Goal: Task Accomplishment & Management: Use online tool/utility

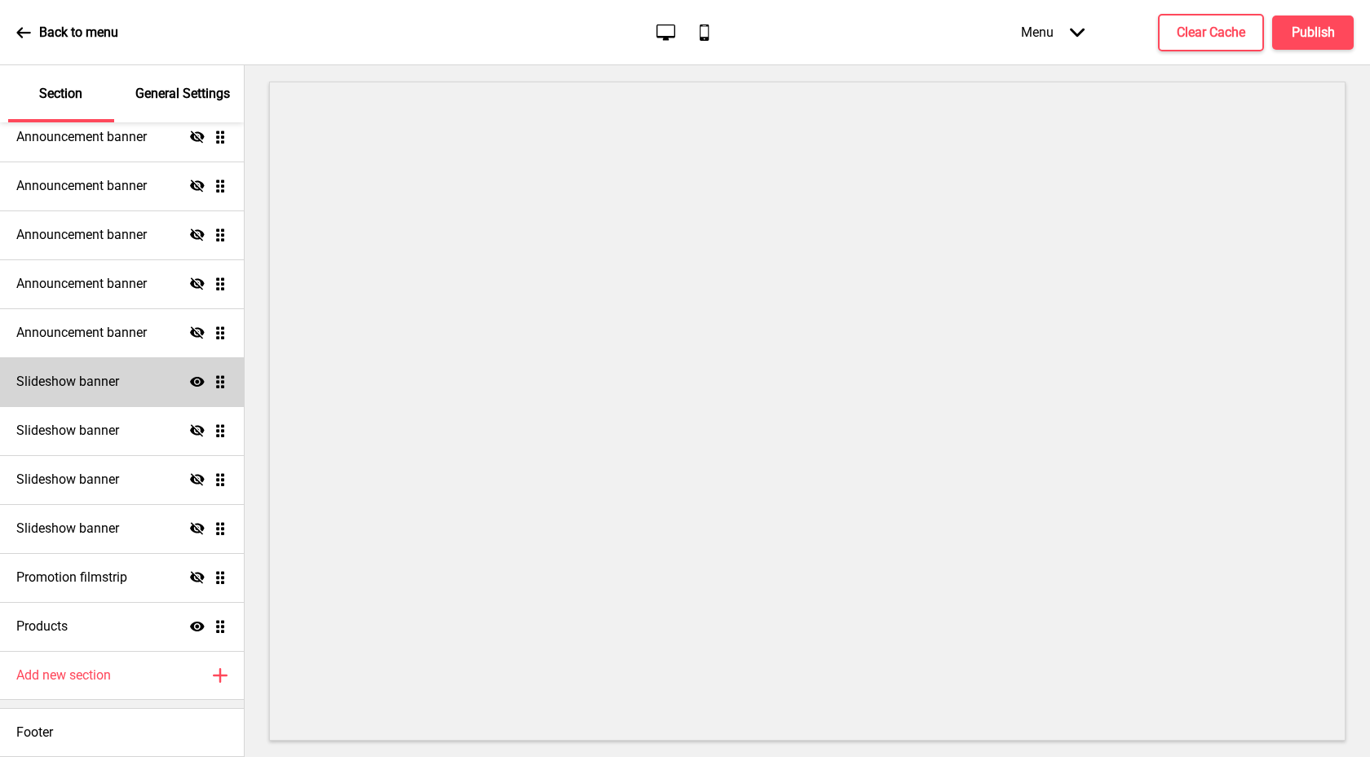
click at [190, 375] on icon "Show" at bounding box center [197, 381] width 15 height 15
click at [198, 374] on div "Hide Drag" at bounding box center [209, 381] width 38 height 15
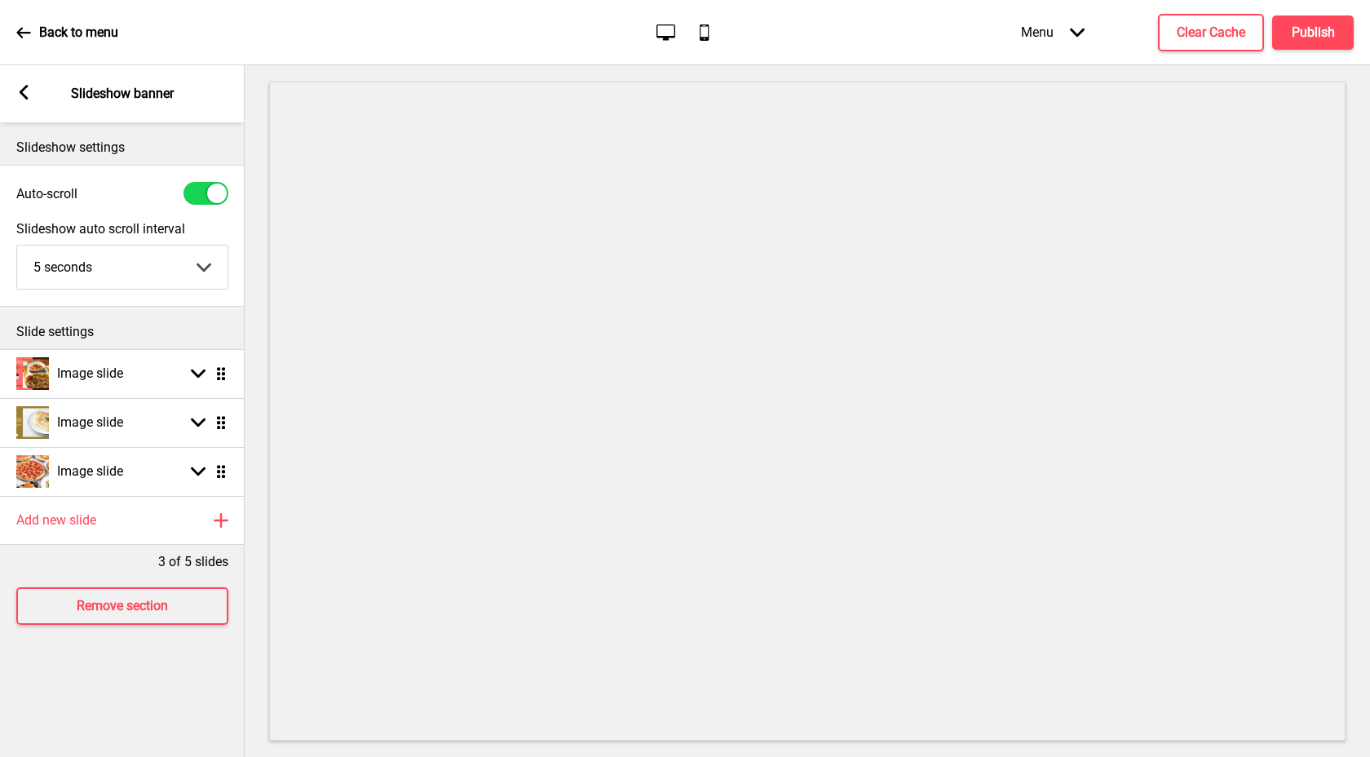
click at [24, 97] on icon at bounding box center [24, 92] width 9 height 15
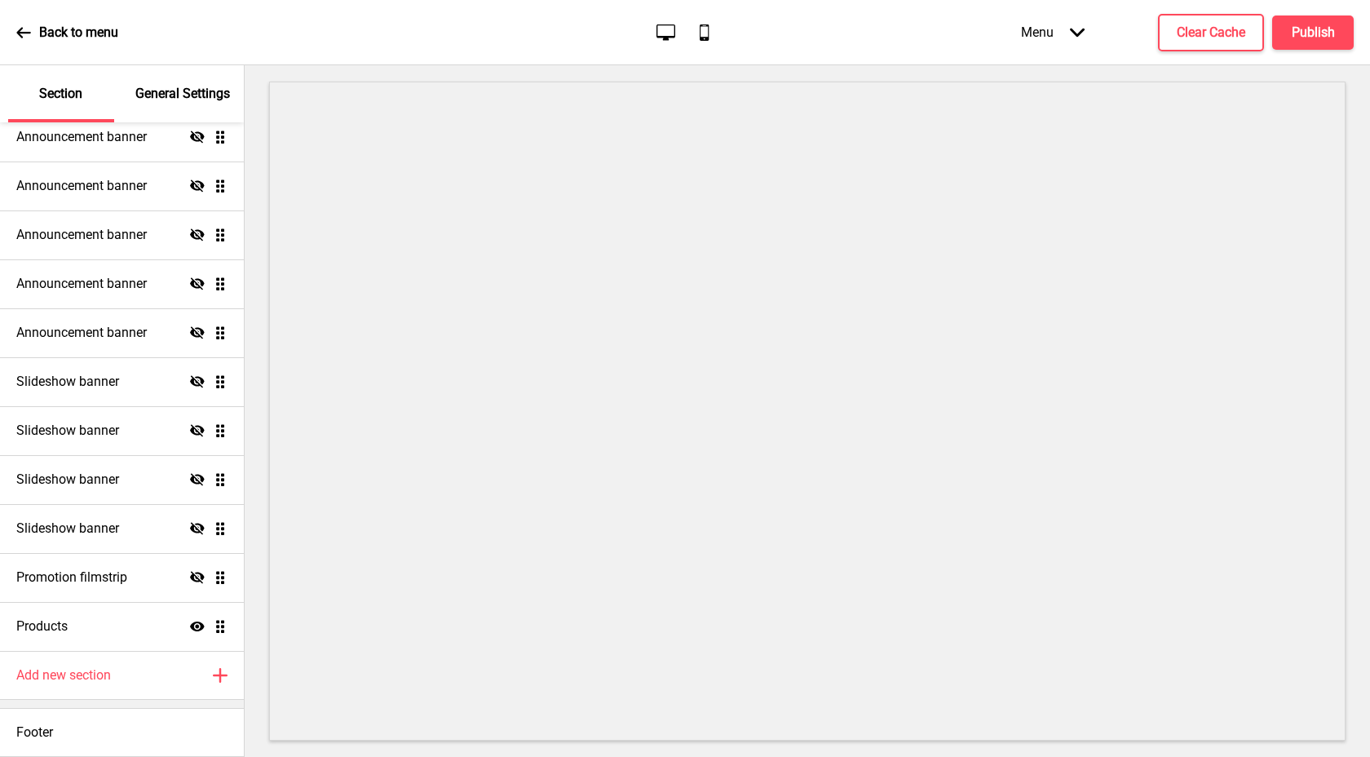
click at [190, 374] on icon "Hide" at bounding box center [197, 381] width 15 height 15
click at [212, 386] on ul "Announcement banner Show Drag Announcement banner Hide Drag Announcement banner…" at bounding box center [122, 308] width 244 height 685
click at [131, 386] on div "Slideshow banner Show Drag" at bounding box center [122, 381] width 244 height 49
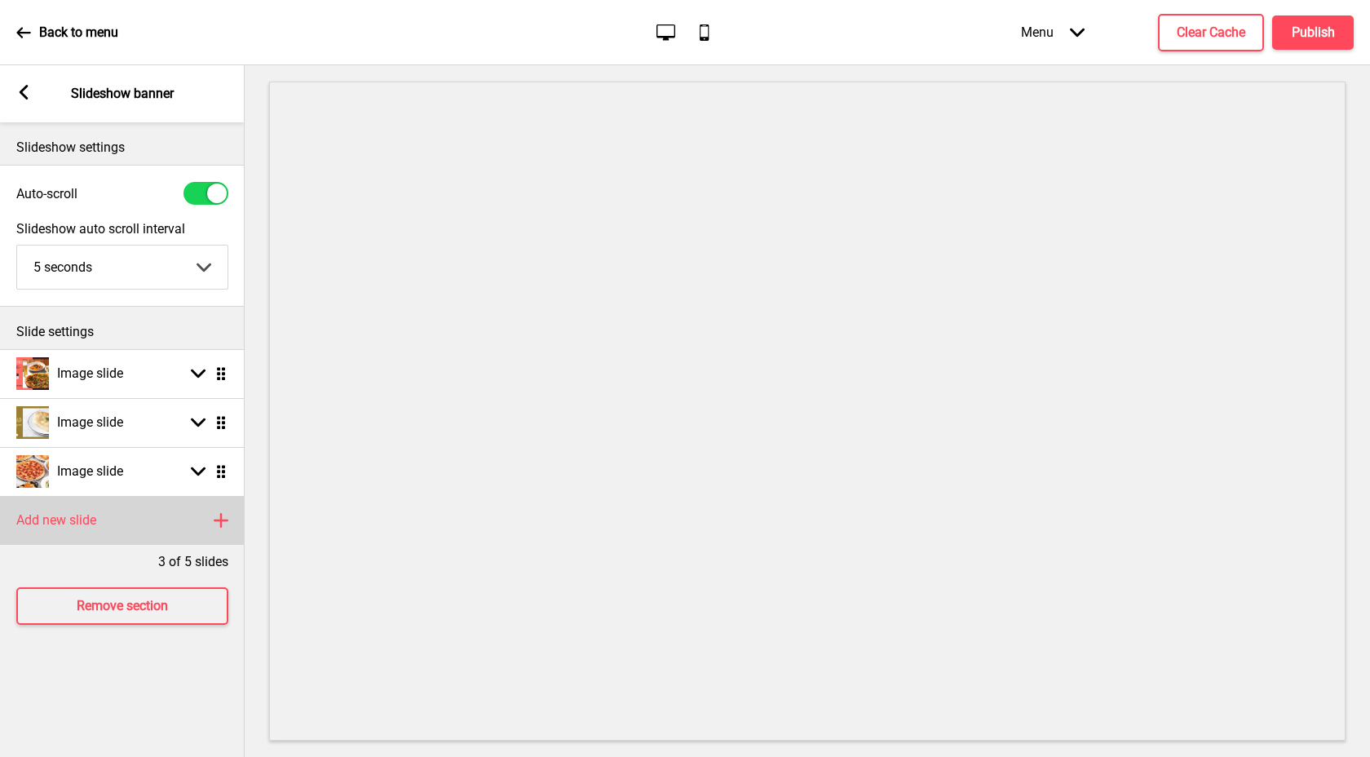
click at [74, 515] on h4 "Add new slide" at bounding box center [56, 520] width 80 height 18
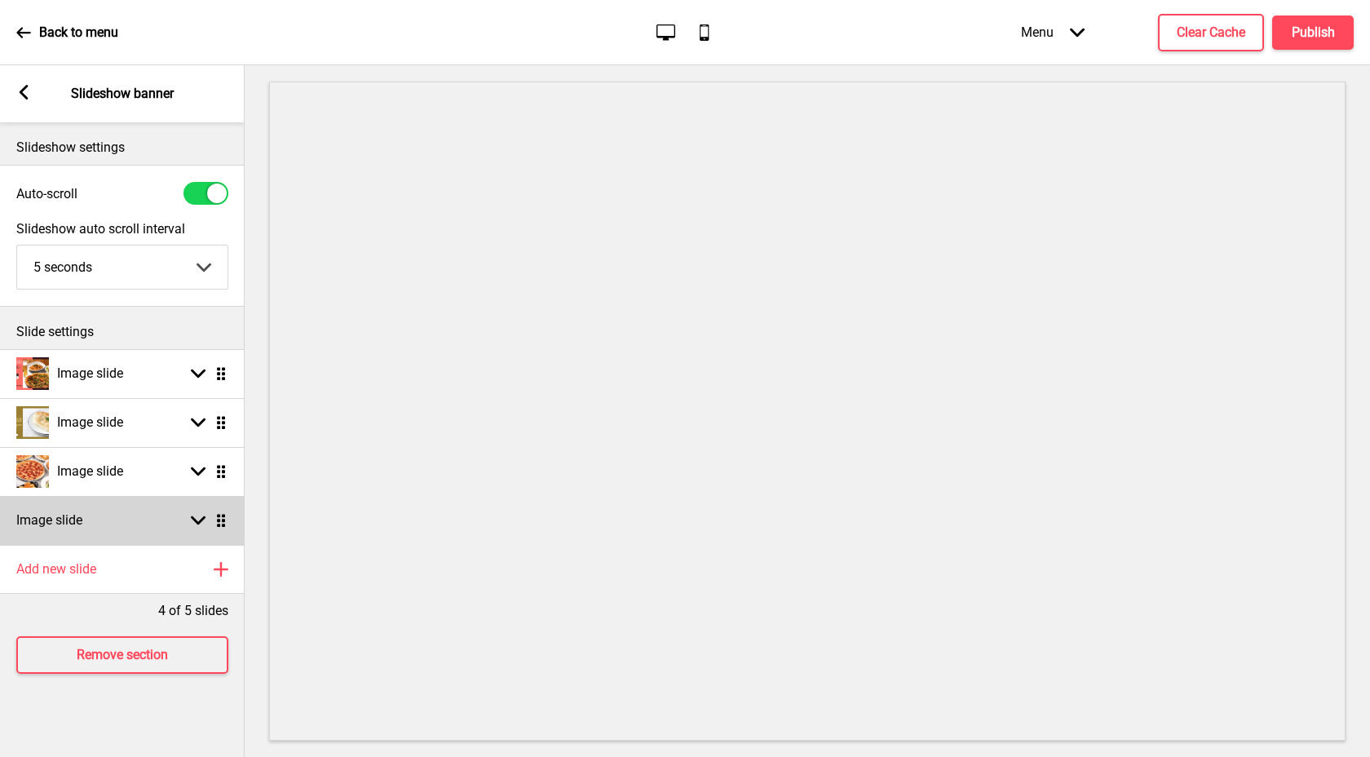
click at [131, 502] on div "Image slide Arrow down Drag" at bounding box center [122, 520] width 245 height 49
select select "right"
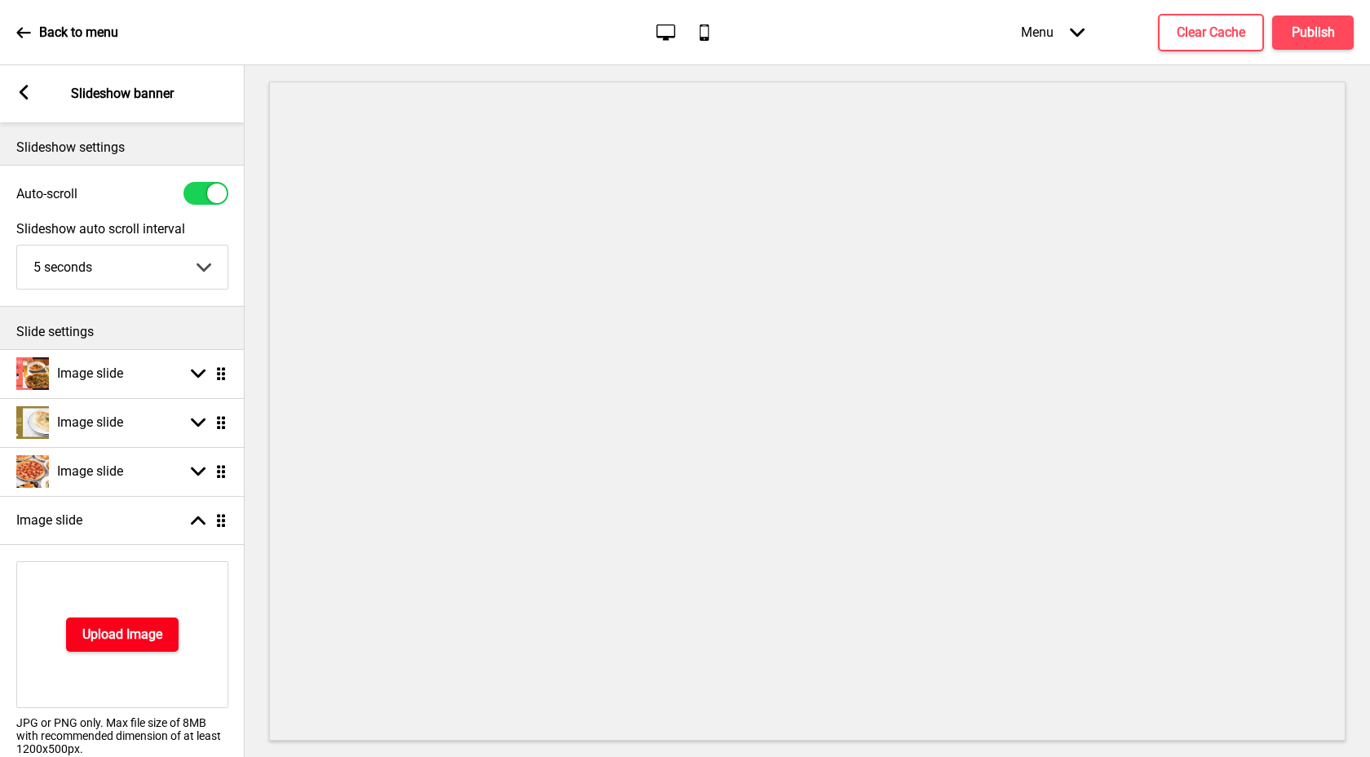
click at [130, 621] on button "Upload Image" at bounding box center [122, 635] width 113 height 34
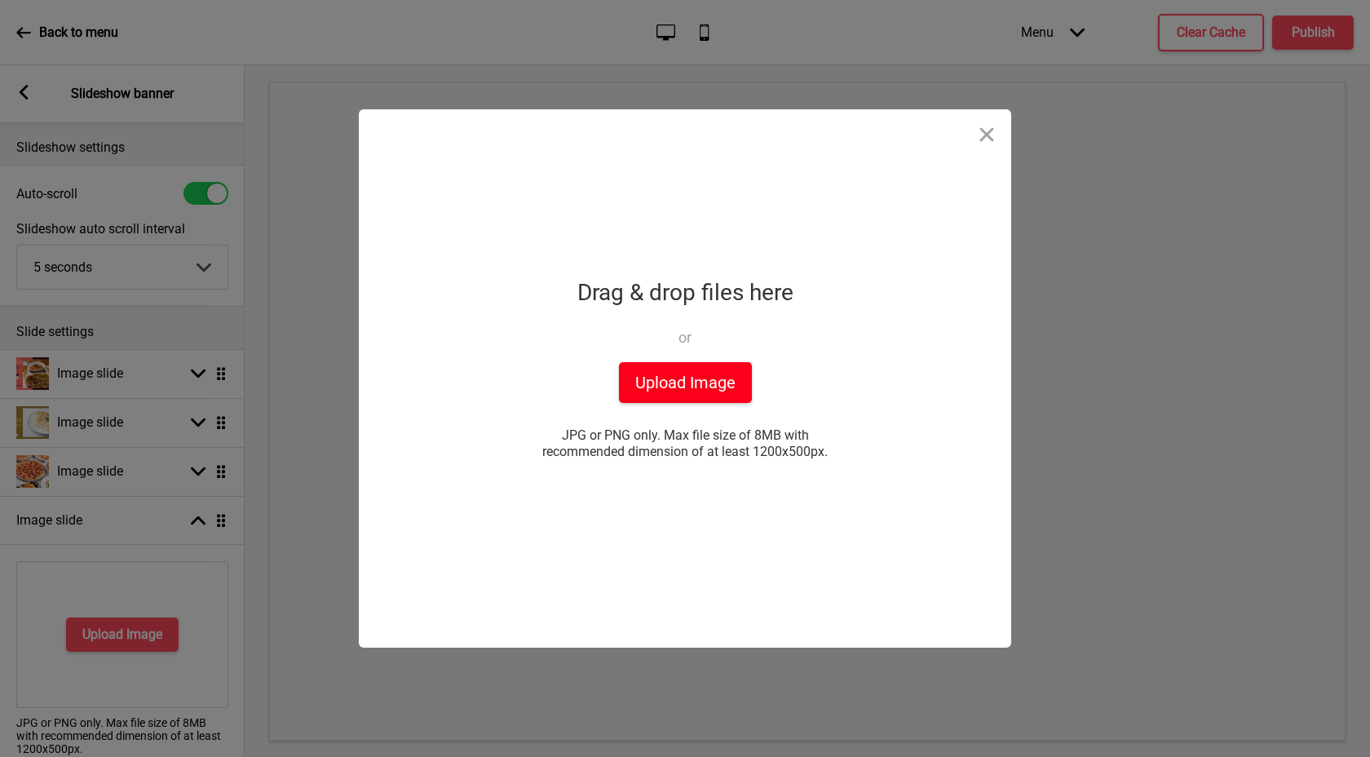
click at [652, 383] on button "Upload Image" at bounding box center [685, 382] width 133 height 41
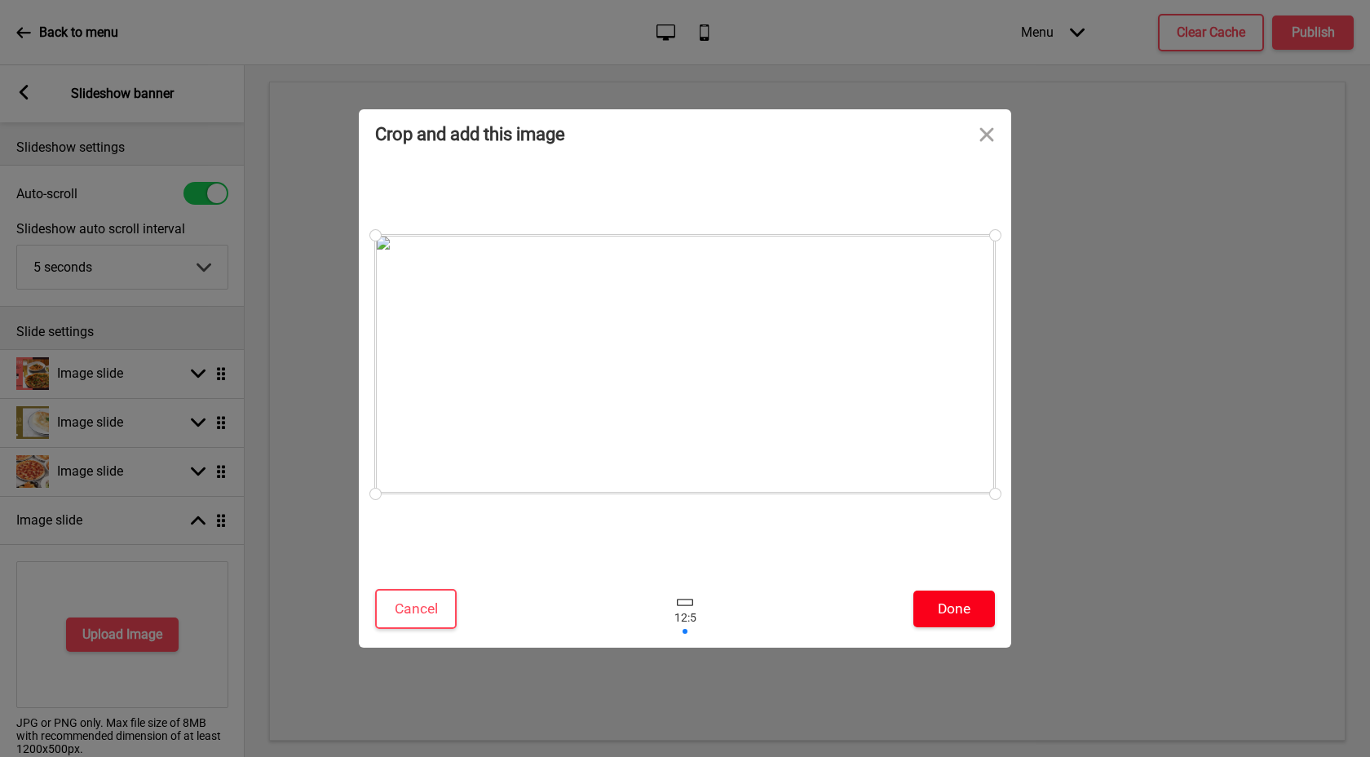
click at [975, 605] on button "Done" at bounding box center [955, 609] width 82 height 37
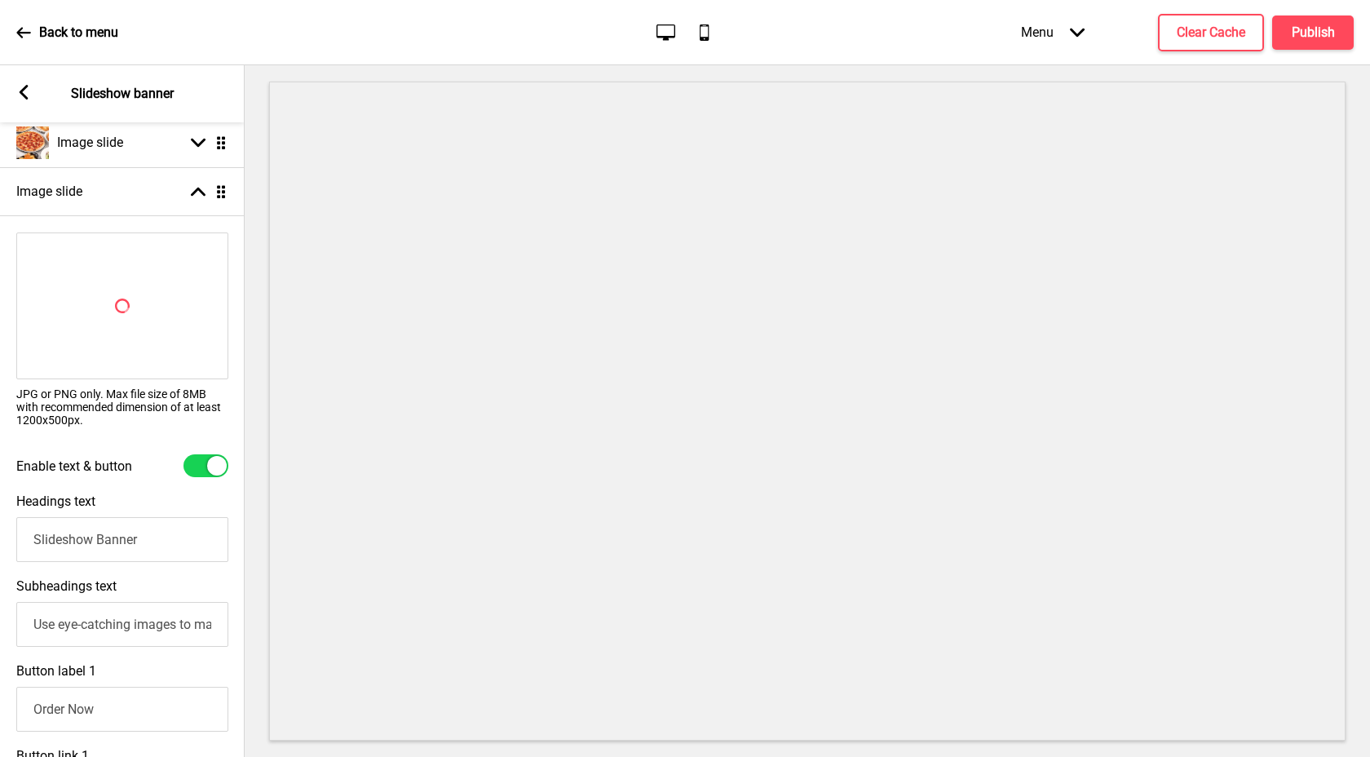
scroll to position [334, 0]
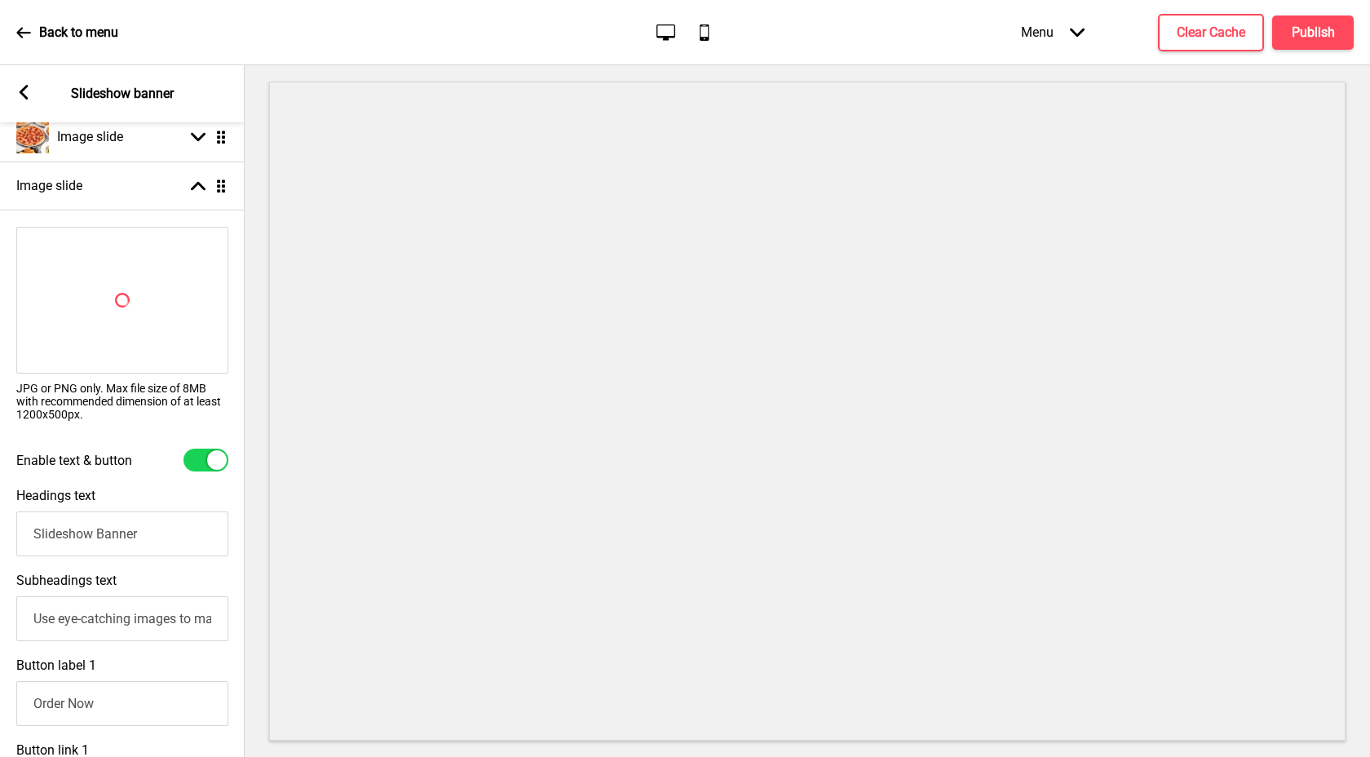
click at [205, 459] on div "Spinner JPG or PNG only. Max file size of 8MB with recommended dimension of at …" at bounding box center [122, 724] width 245 height 1028
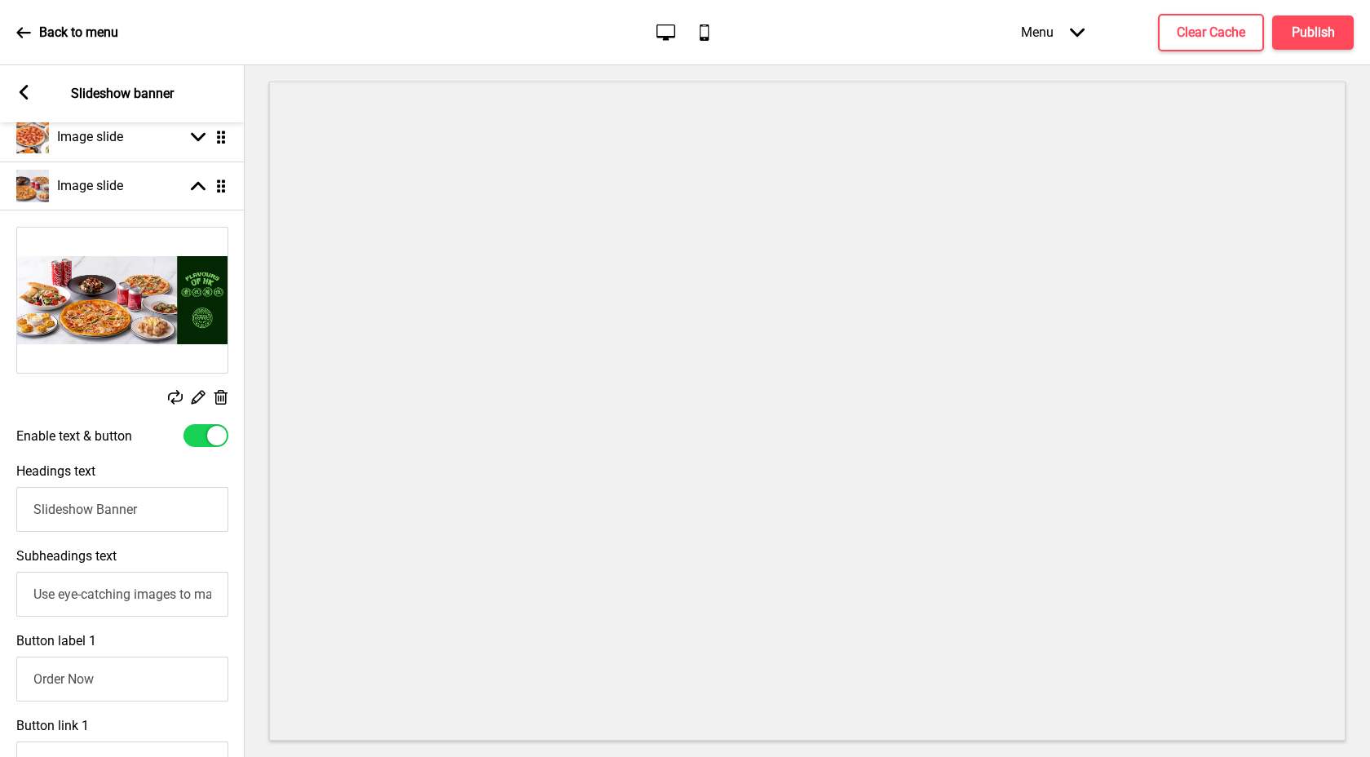
click at [204, 437] on div at bounding box center [206, 435] width 45 height 23
checkbox input "false"
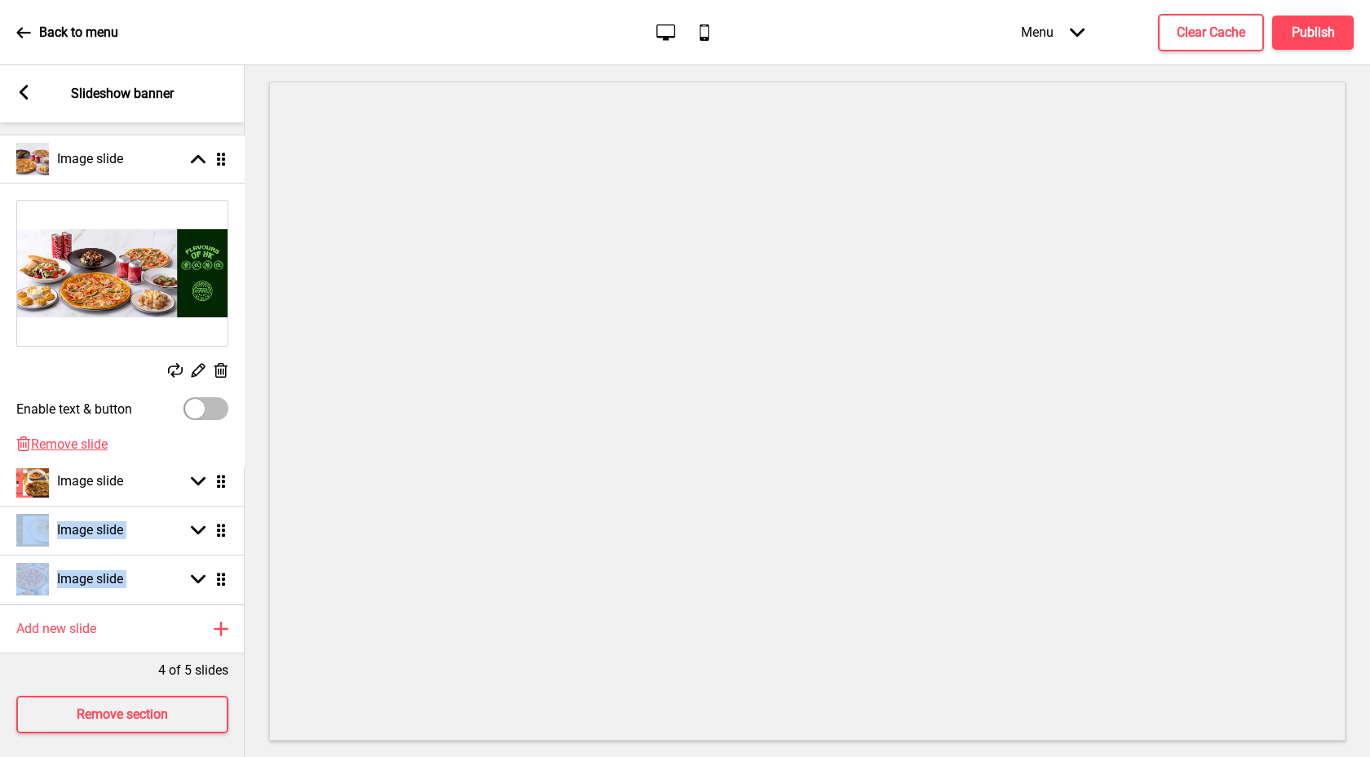
scroll to position [0, 1]
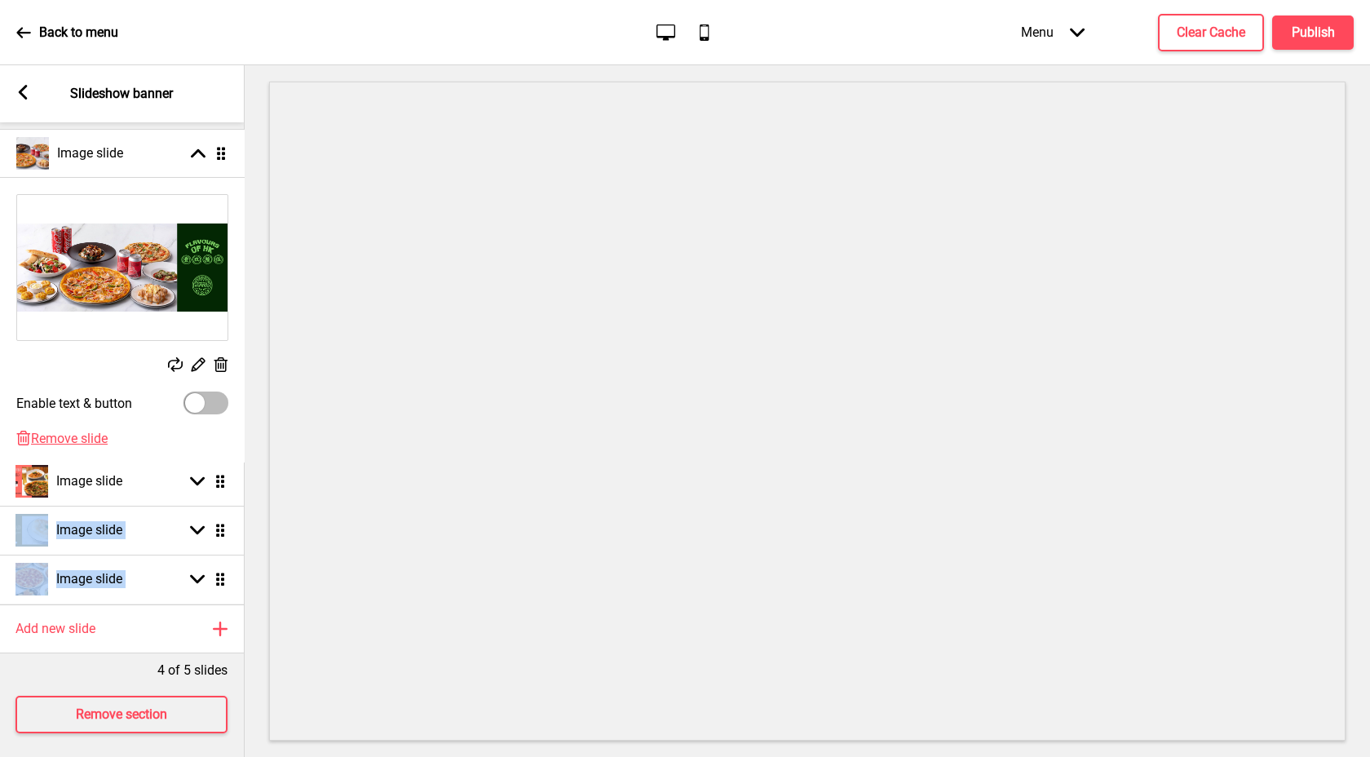
drag, startPoint x: 224, startPoint y: 297, endPoint x: 231, endPoint y: 155, distance: 142.1
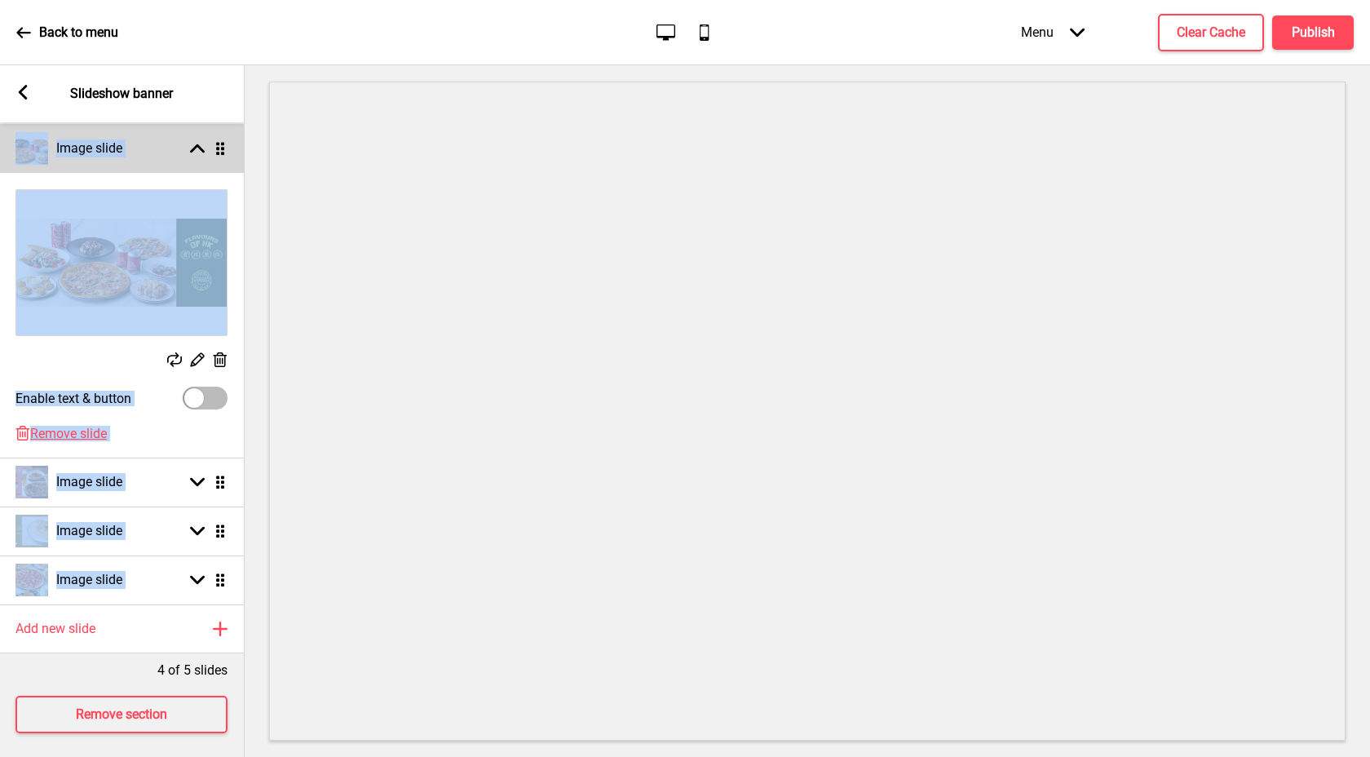
click at [201, 144] on rect at bounding box center [197, 148] width 15 height 15
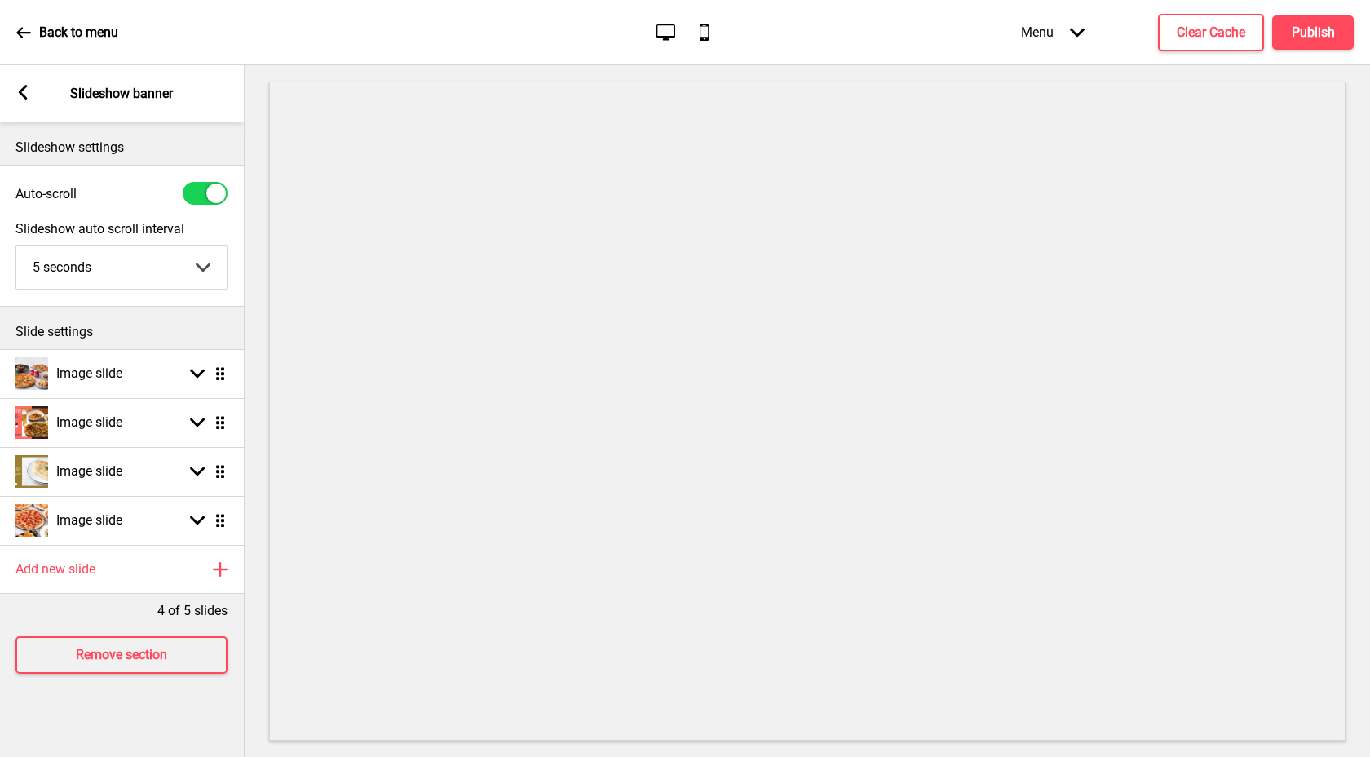
scroll to position [0, 0]
click at [26, 91] on rect at bounding box center [22, 92] width 15 height 15
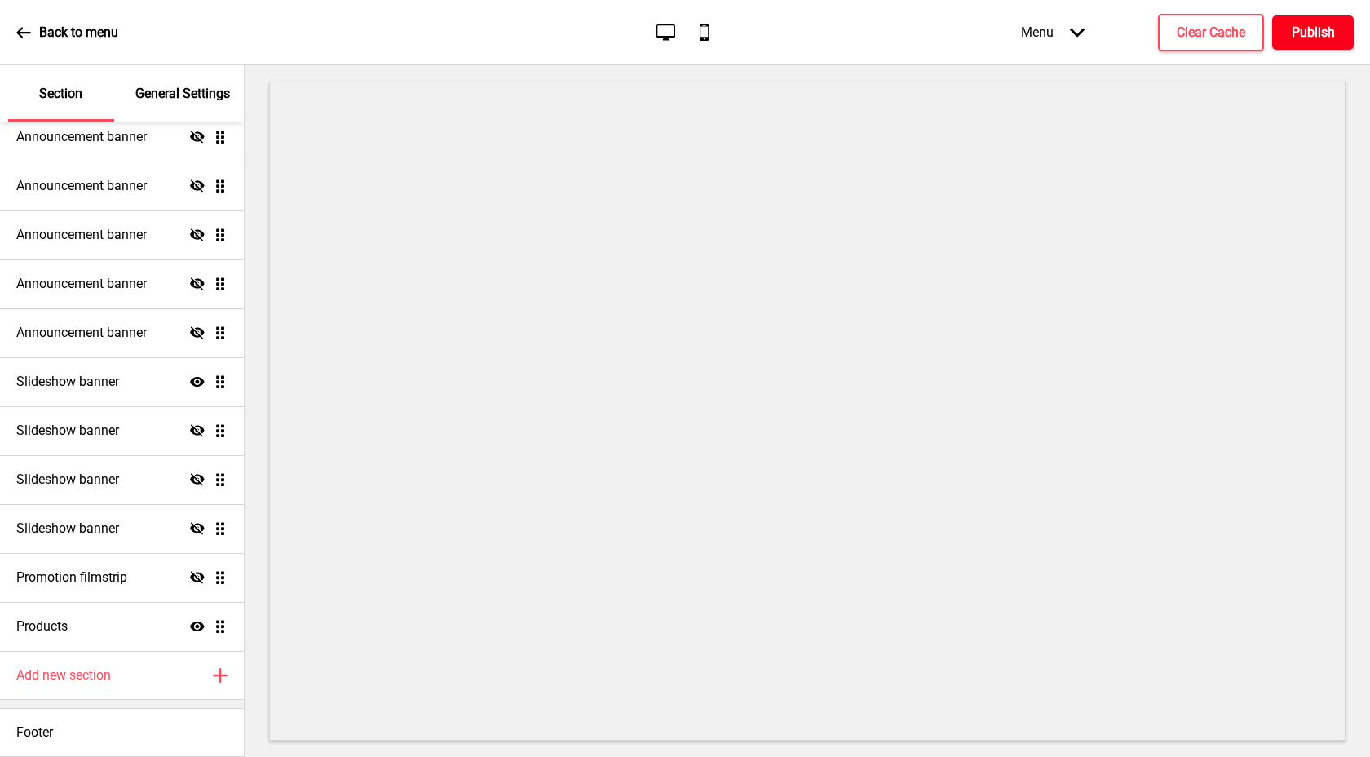
click at [1303, 32] on h4 "Publish" at bounding box center [1313, 33] width 43 height 18
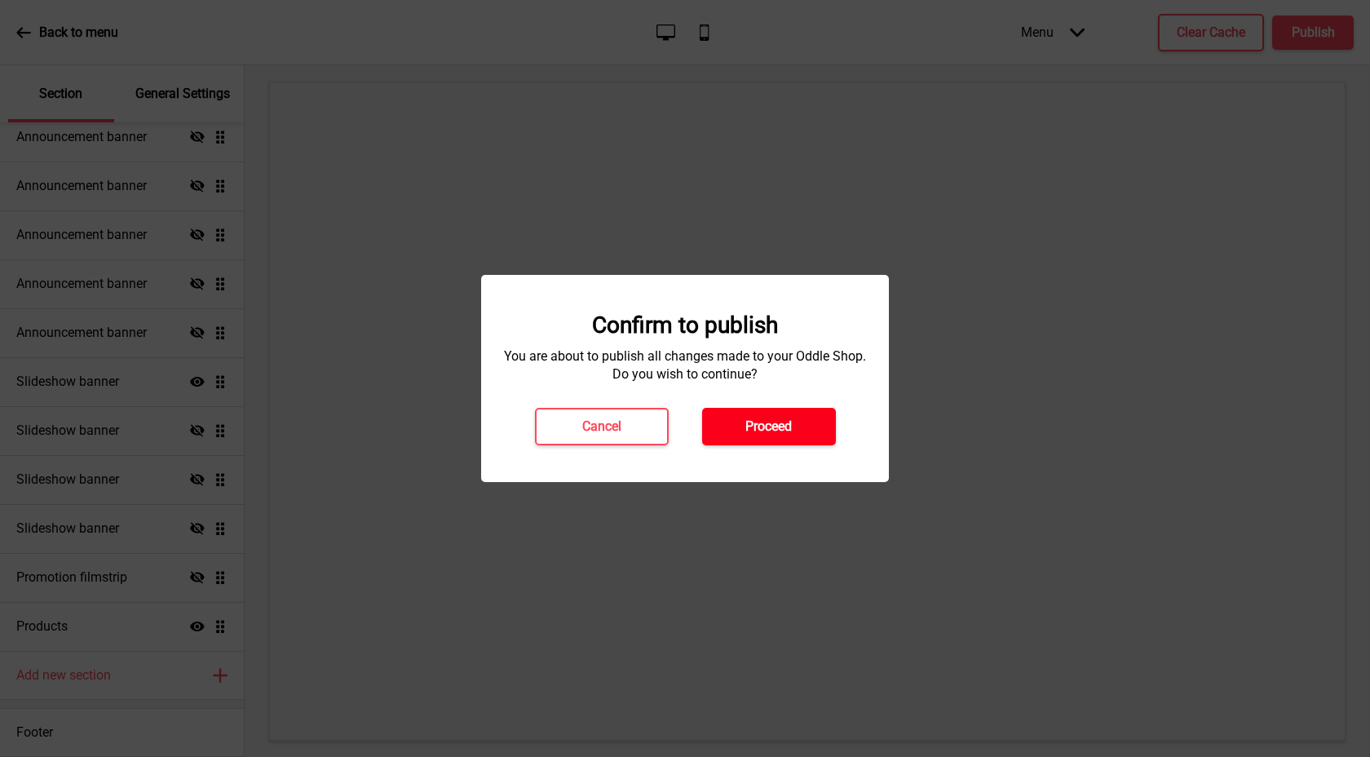
click at [784, 419] on h4 "Proceed" at bounding box center [769, 427] width 46 height 18
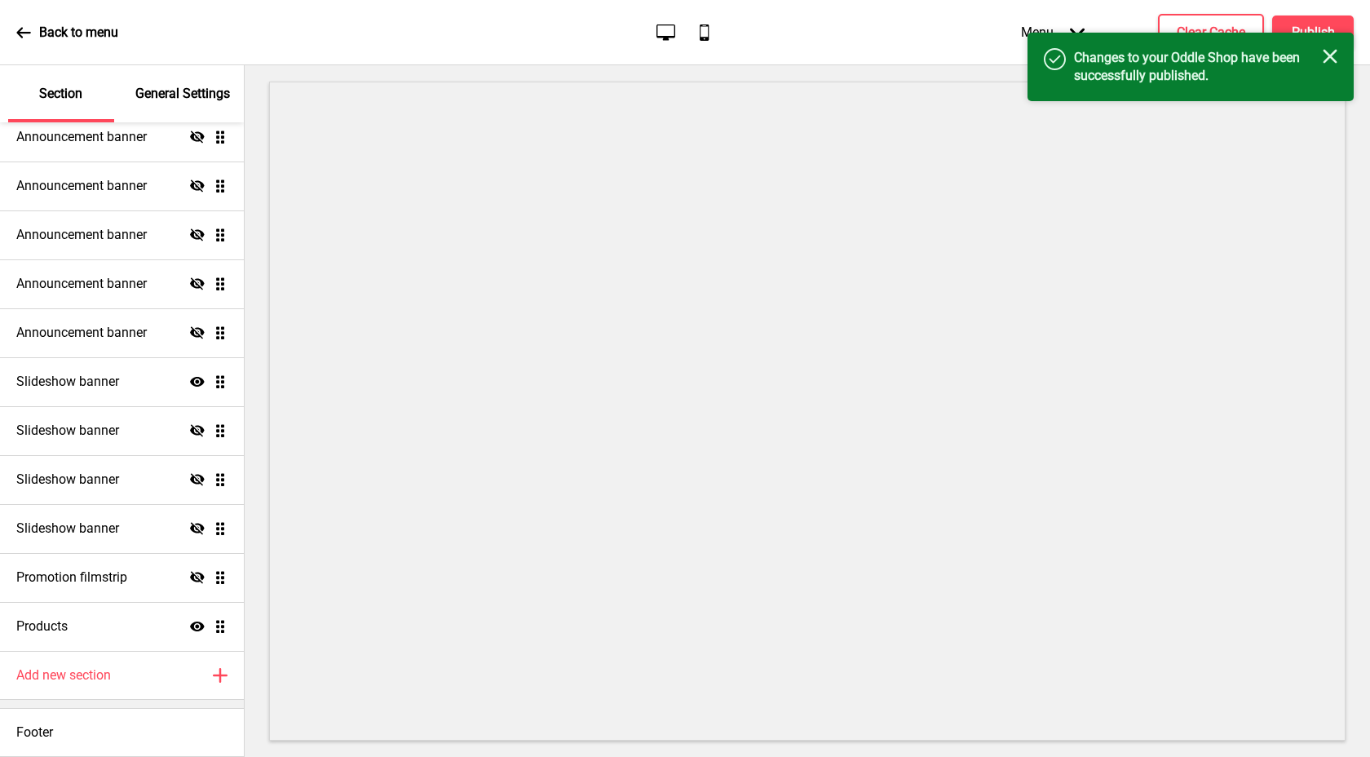
click at [1341, 56] on div "Success Changes to your Oddle Shop have been successfully published. Close" at bounding box center [1191, 67] width 326 height 69
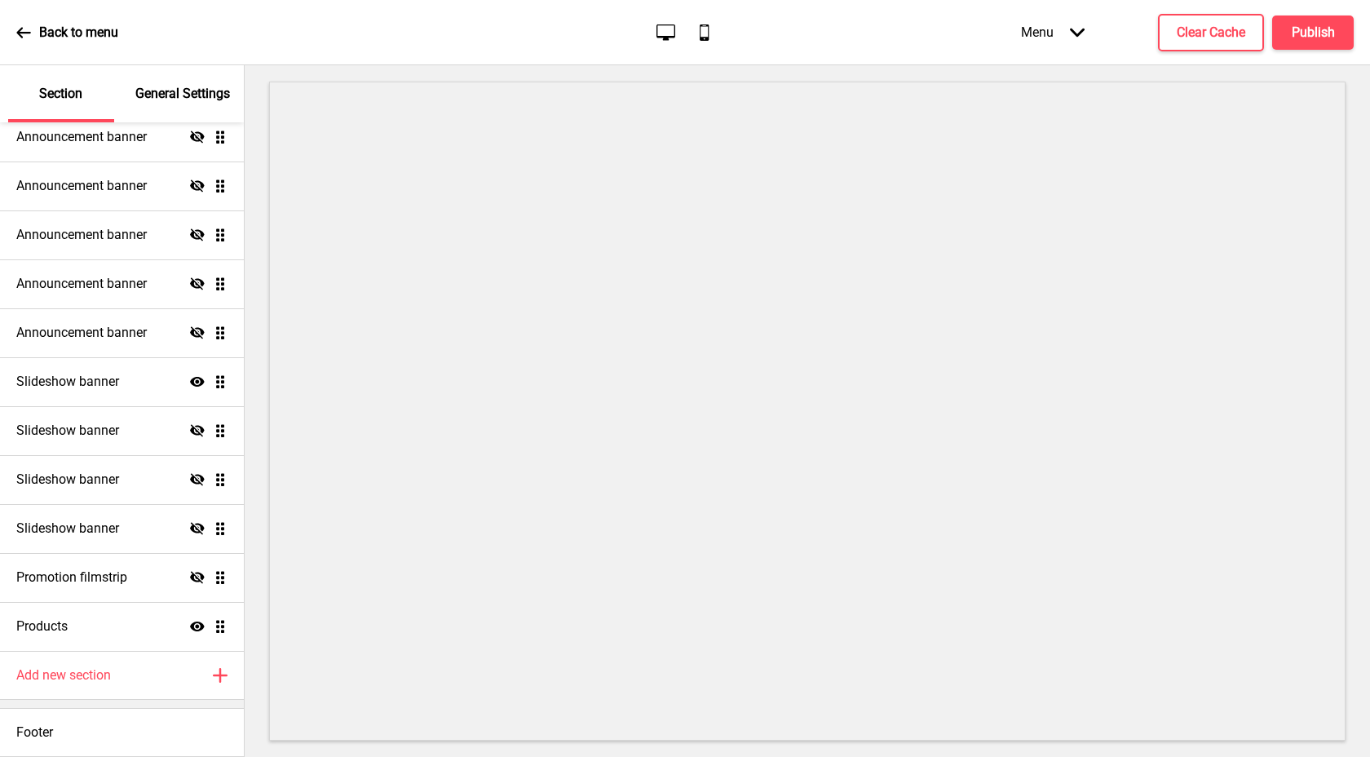
click at [69, 31] on p "Back to menu" at bounding box center [78, 33] width 79 height 18
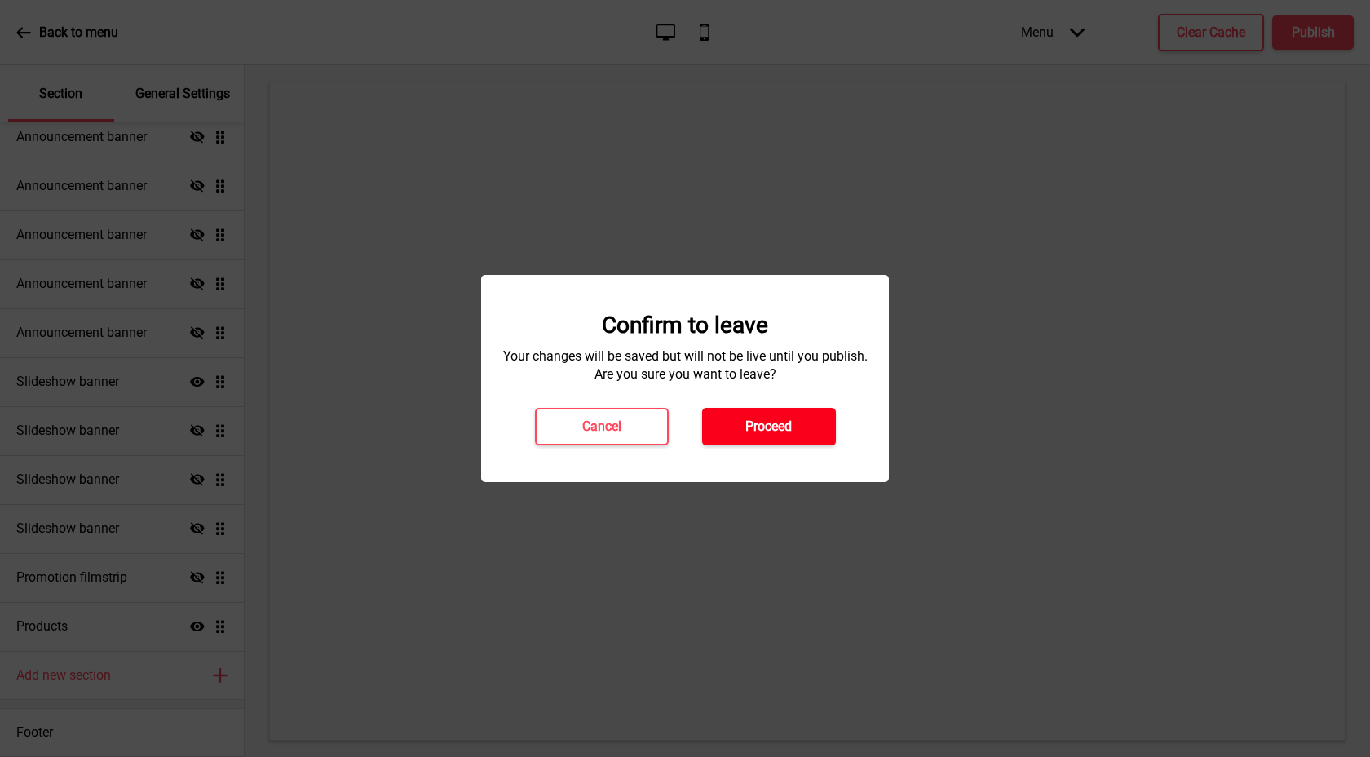
click at [779, 422] on h4 "Proceed" at bounding box center [769, 427] width 46 height 18
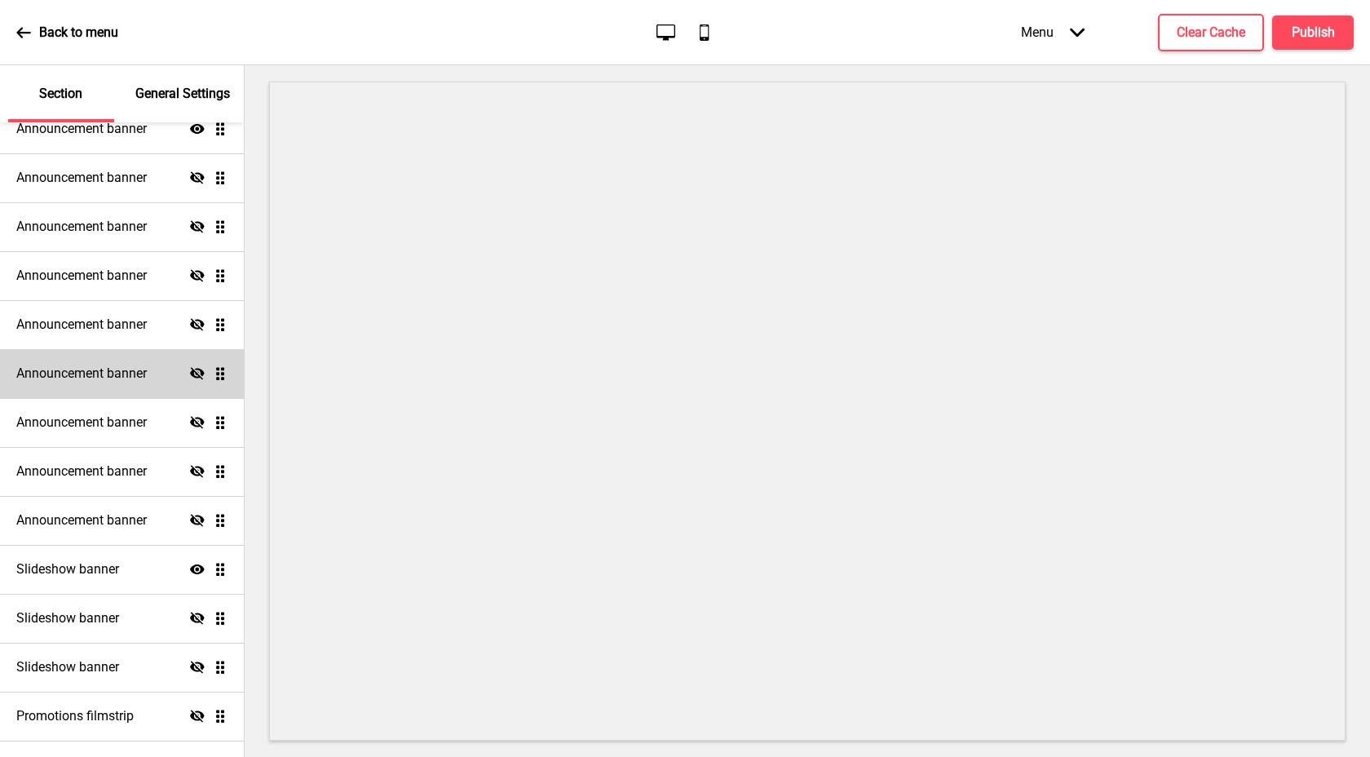
scroll to position [287, 0]
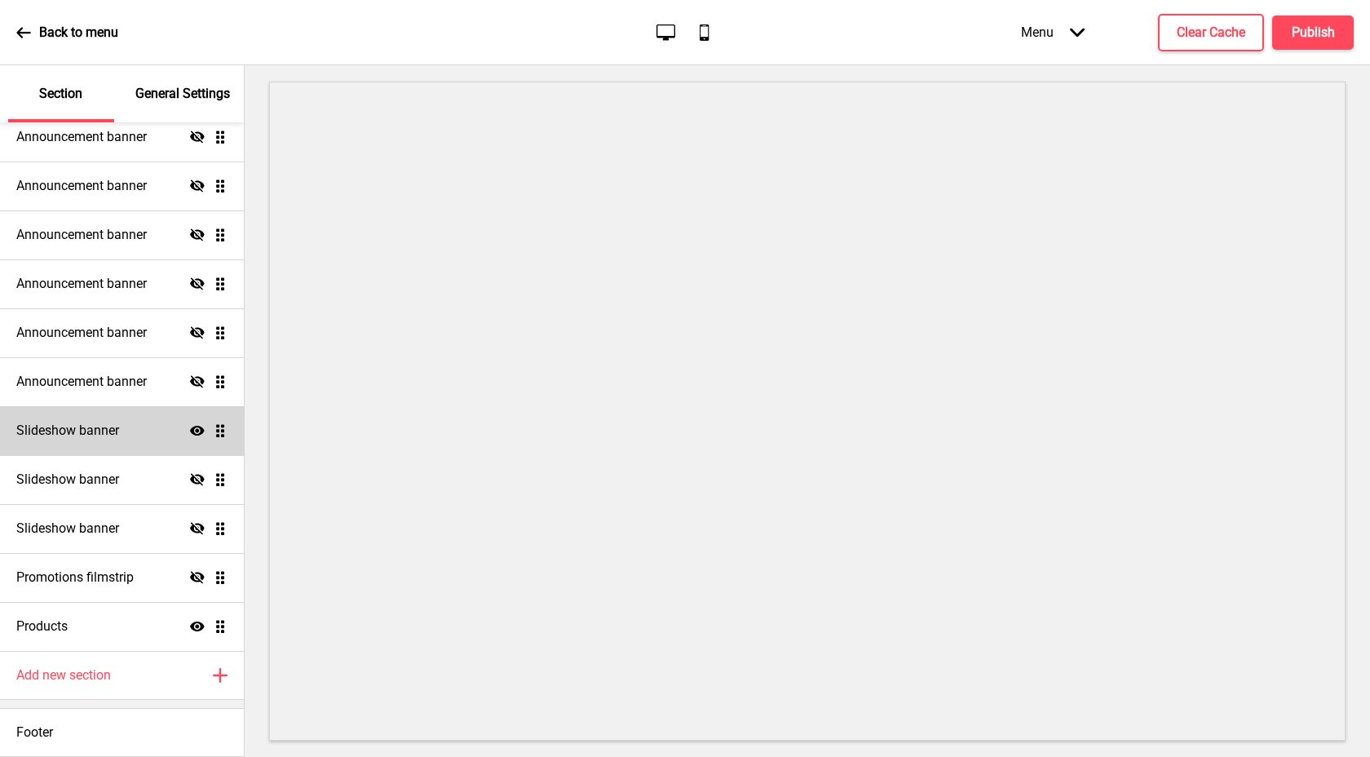
click at [160, 436] on div "Slideshow banner Show Drag" at bounding box center [122, 430] width 244 height 49
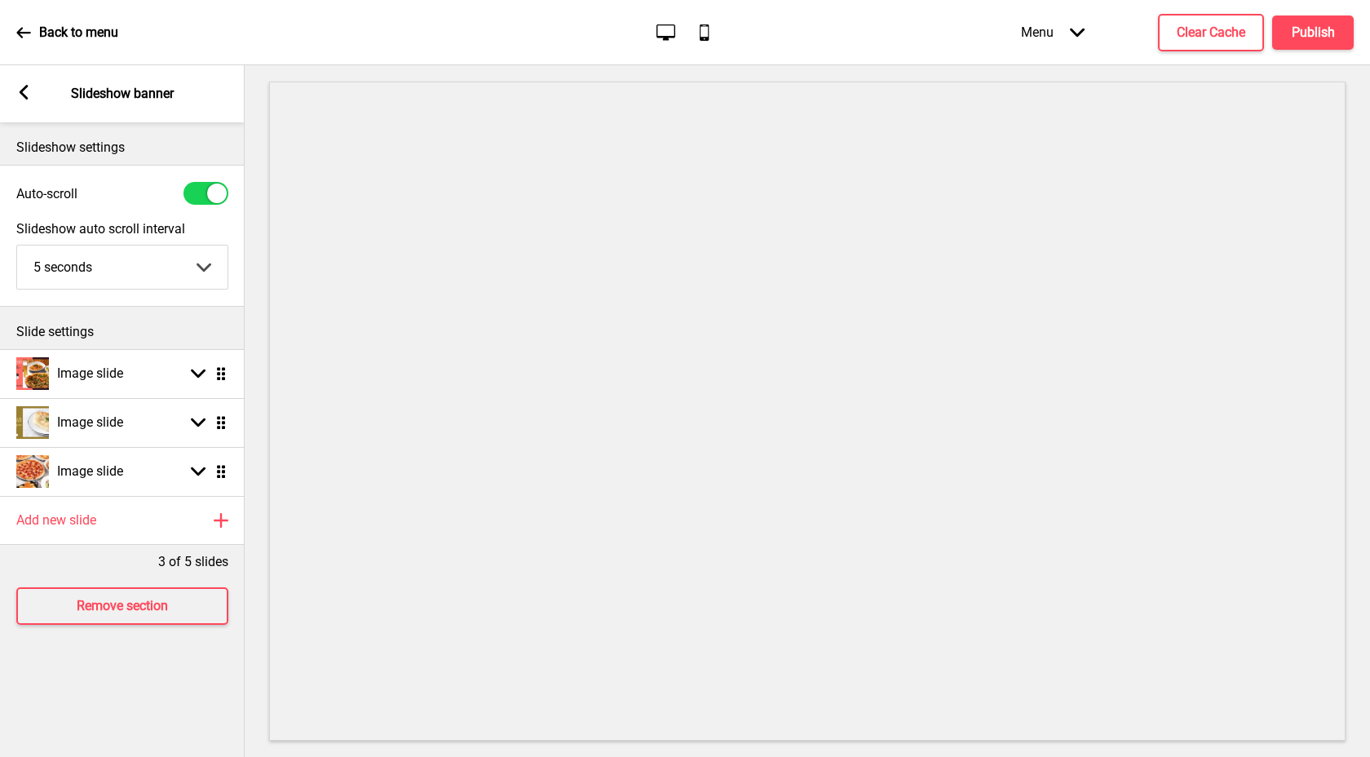
scroll to position [0, 0]
click at [200, 525] on div "Add new slide Plus" at bounding box center [122, 520] width 245 height 49
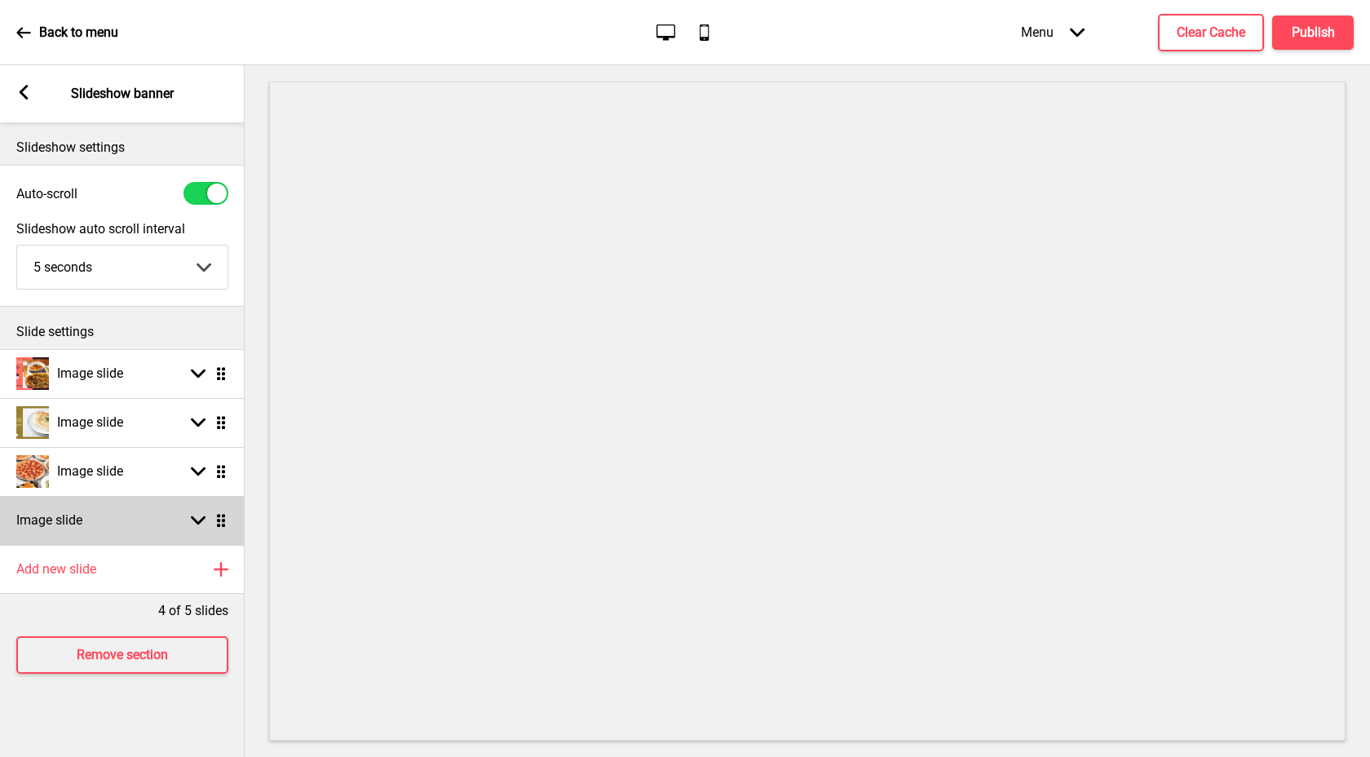
click at [193, 520] on rect at bounding box center [198, 520] width 15 height 15
select select "right"
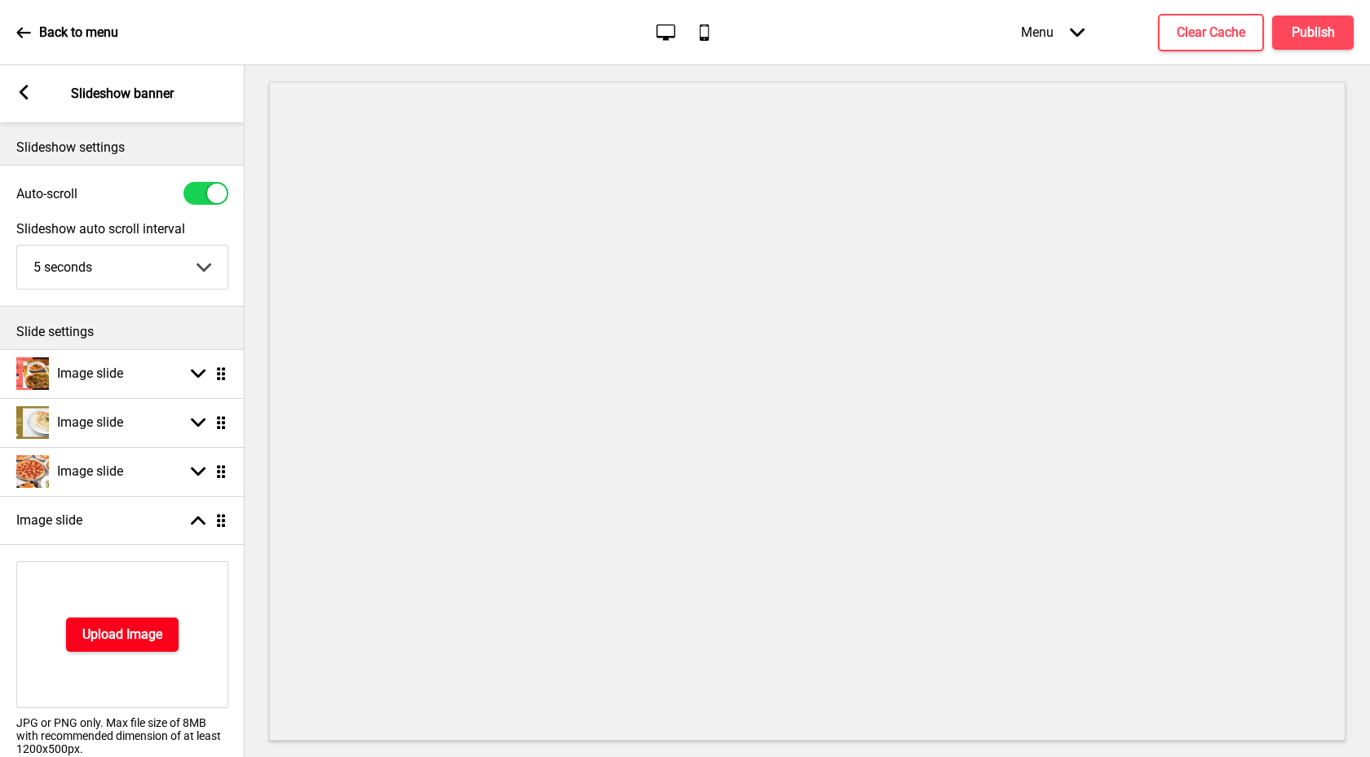
click at [143, 629] on h4 "Upload Image" at bounding box center [122, 635] width 80 height 18
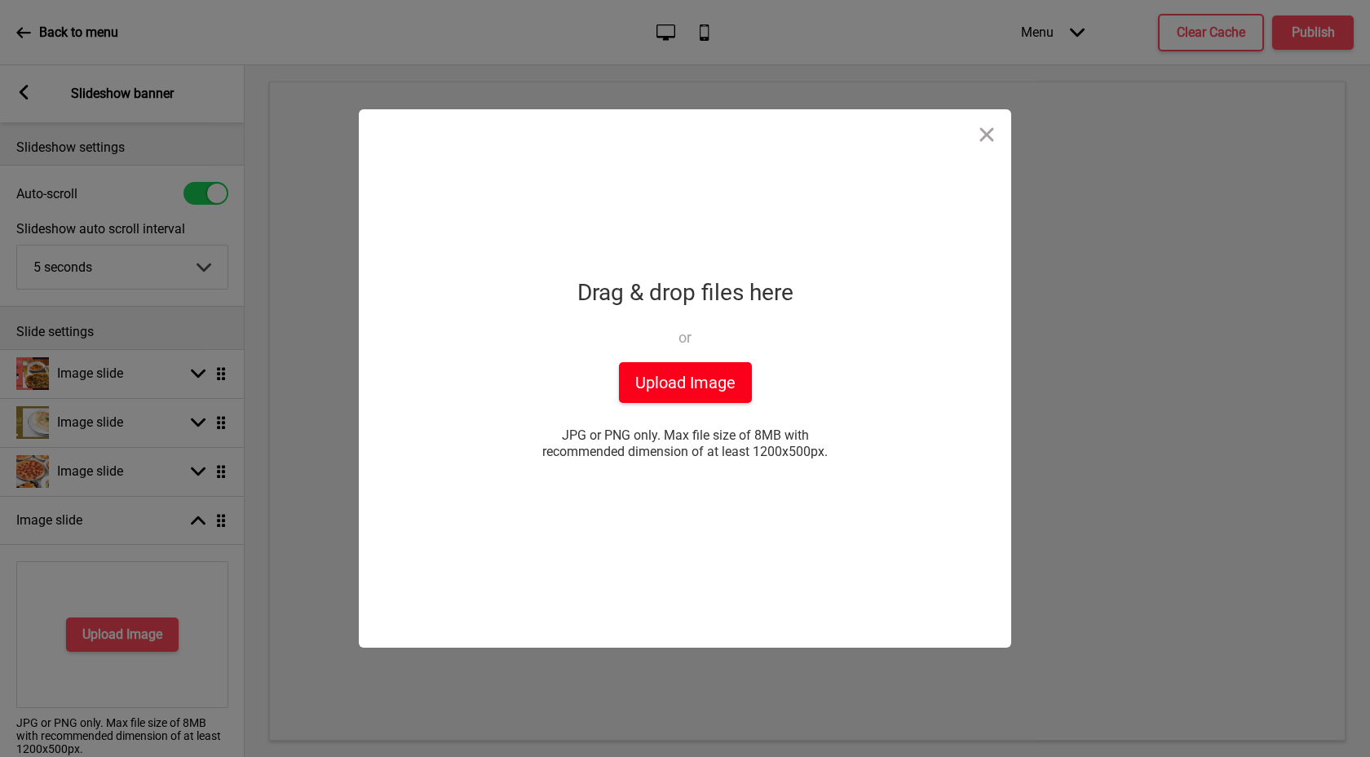
click at [712, 378] on button "Upload Image" at bounding box center [685, 382] width 133 height 41
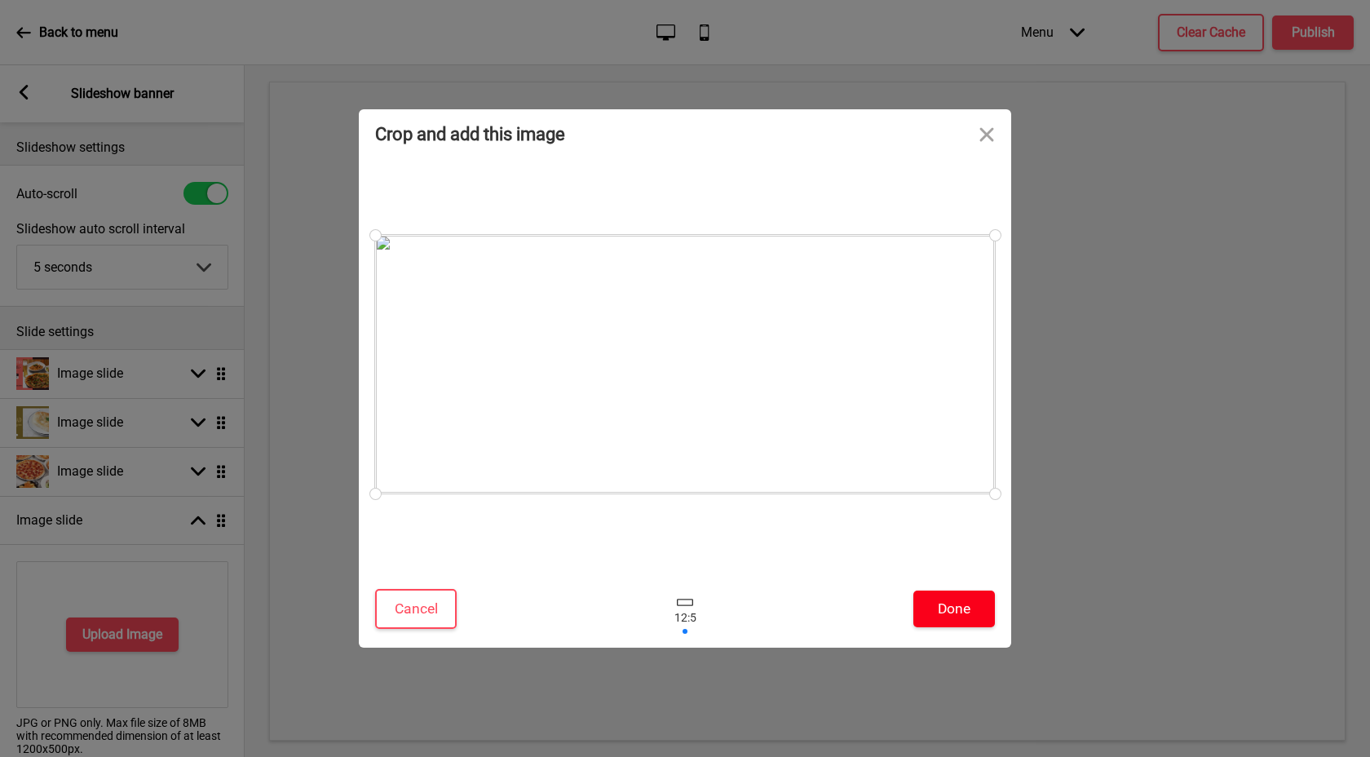
click at [964, 603] on button "Done" at bounding box center [955, 609] width 82 height 37
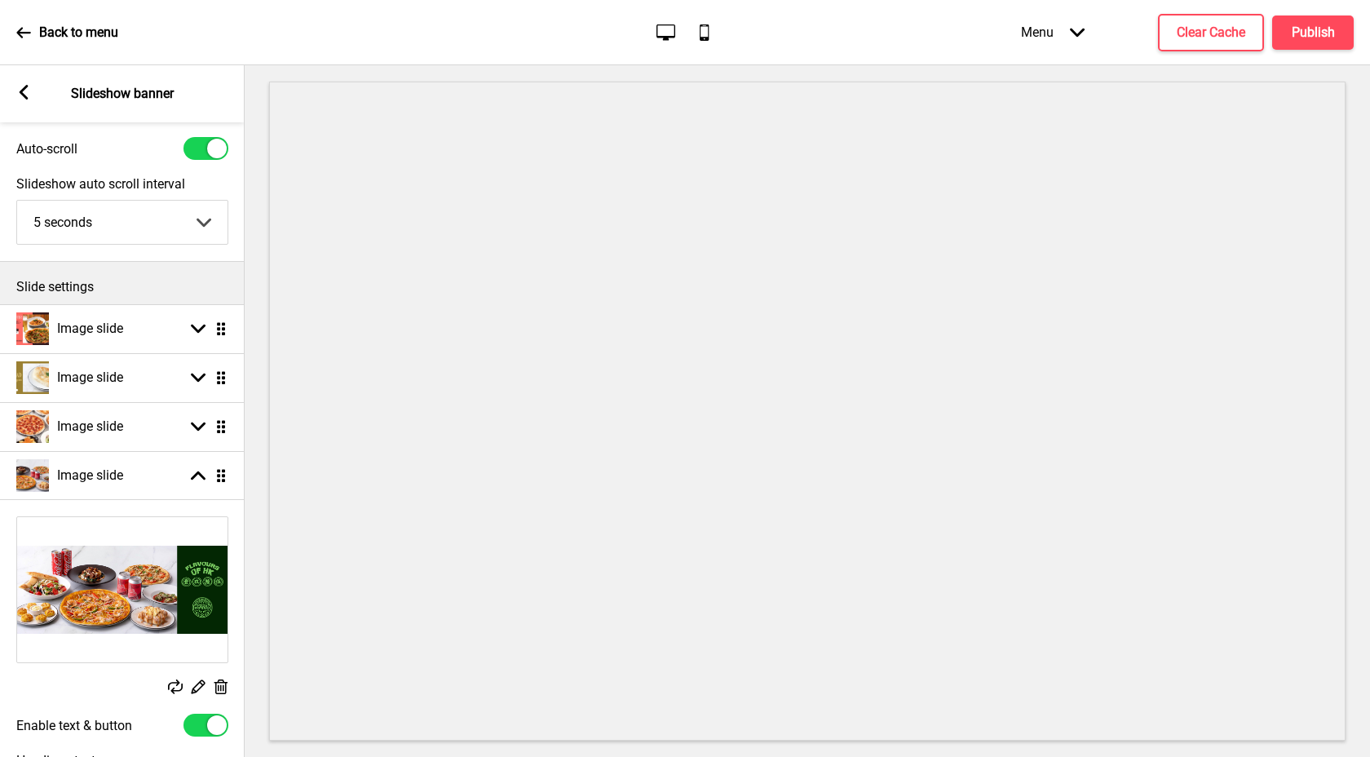
scroll to position [237, 0]
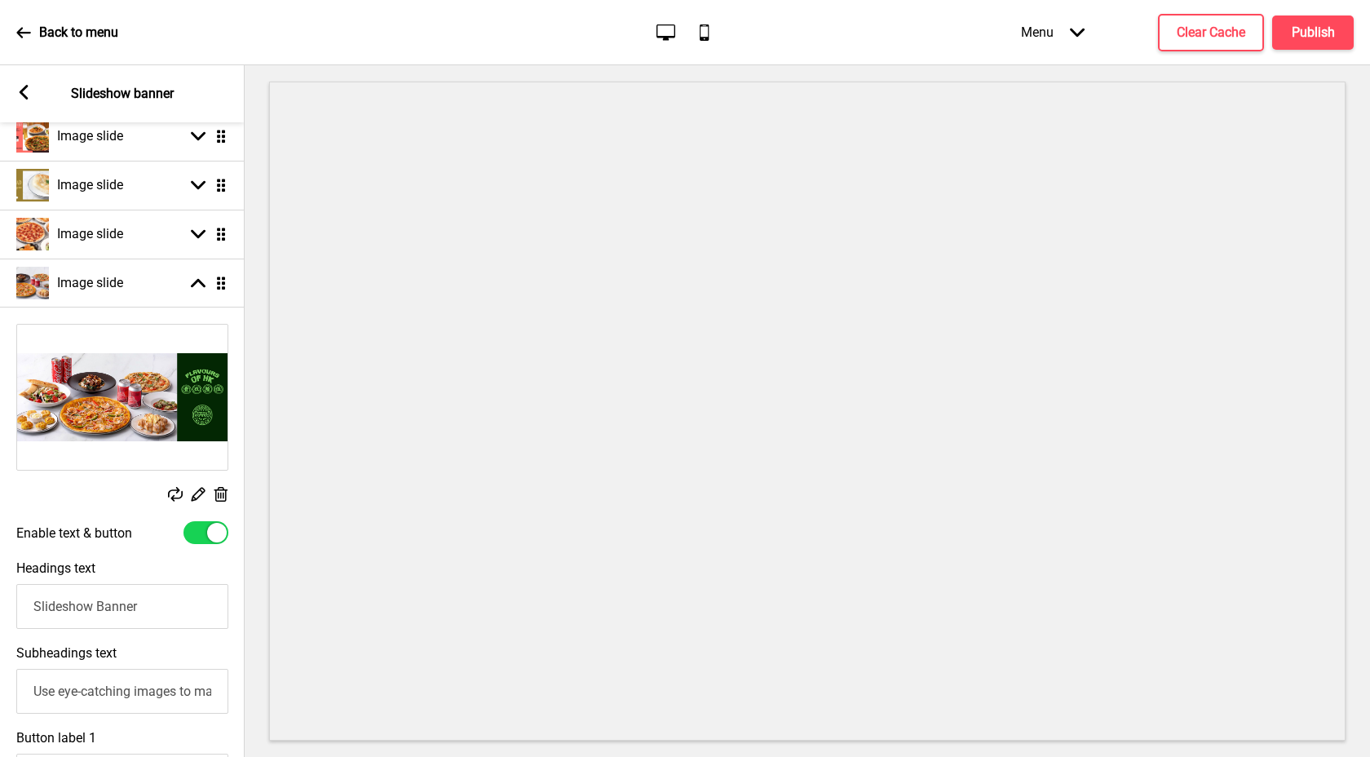
click at [229, 526] on div "Enable text & button" at bounding box center [122, 532] width 245 height 39
click at [219, 535] on div at bounding box center [217, 533] width 20 height 20
checkbox input "false"
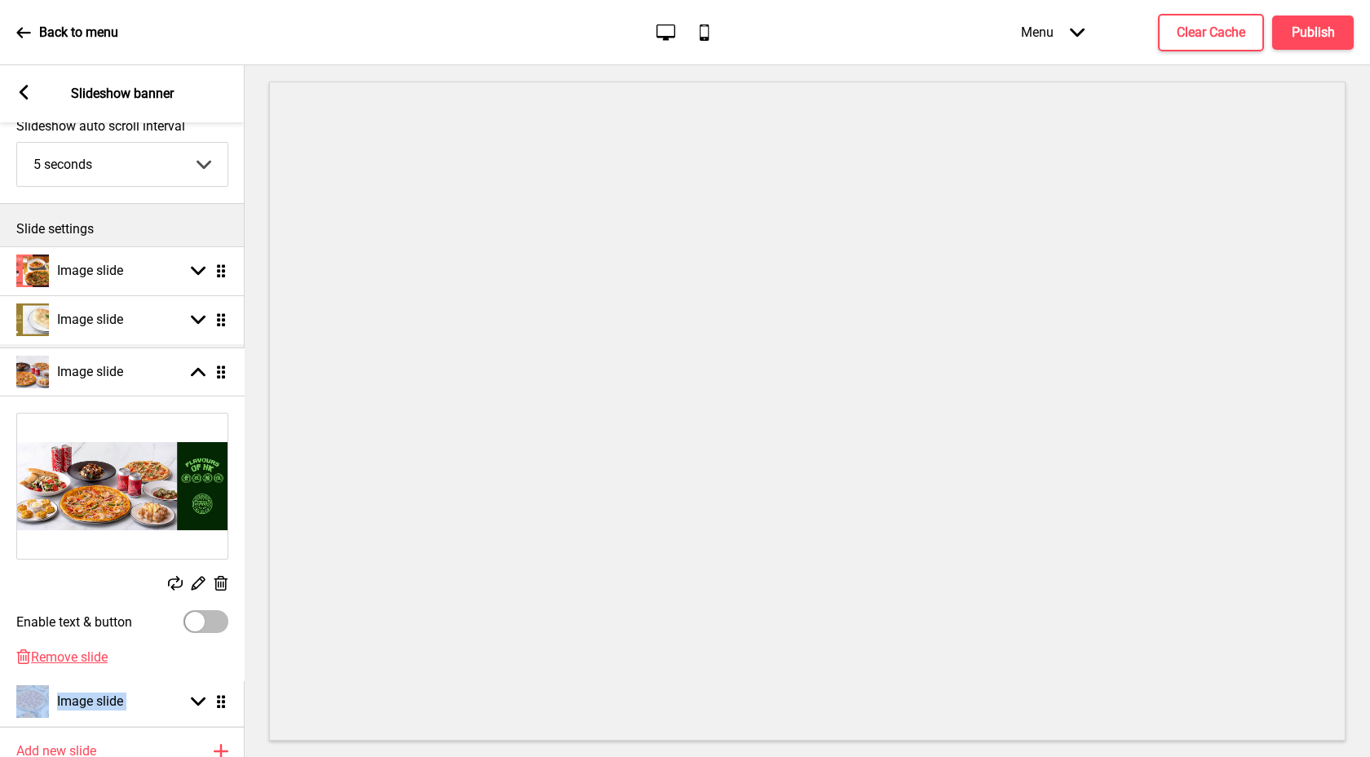
scroll to position [0, 1]
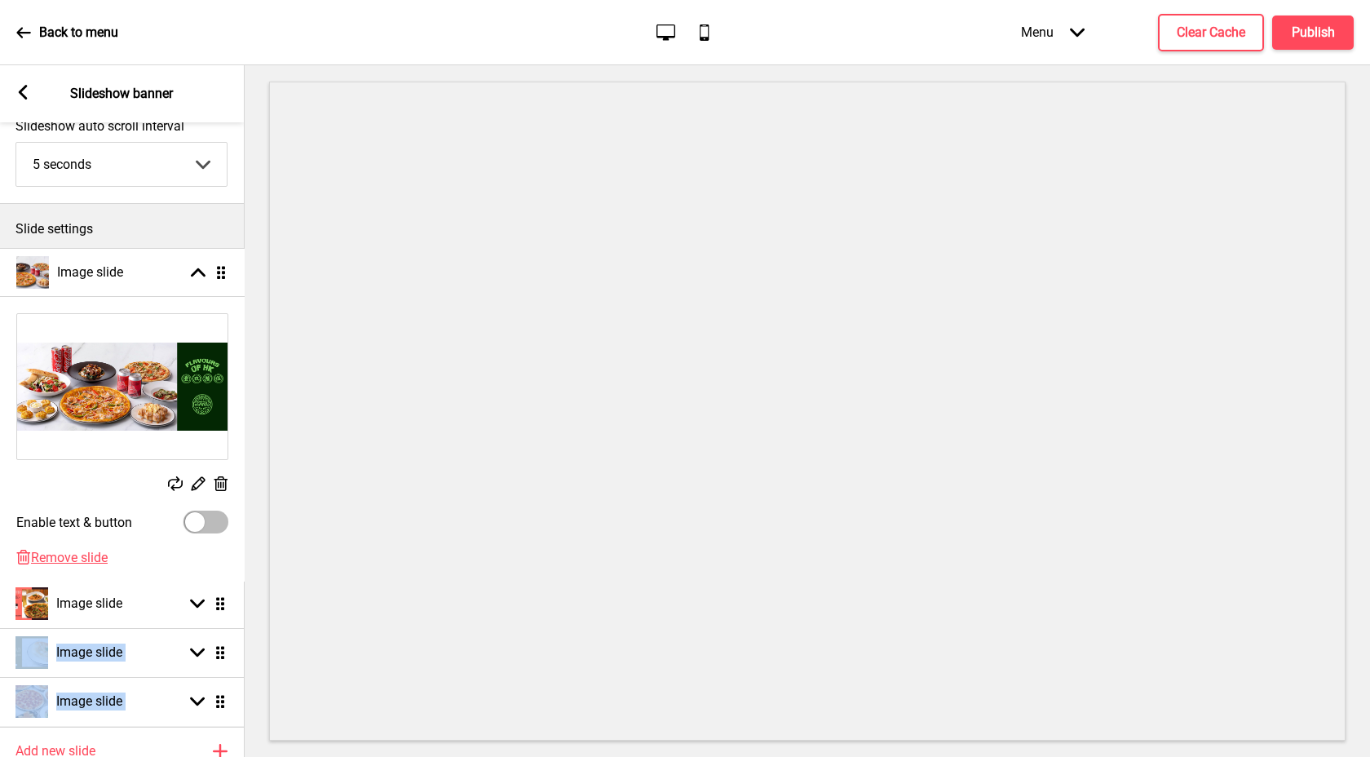
drag, startPoint x: 225, startPoint y: 424, endPoint x: 237, endPoint y: 279, distance: 145.6
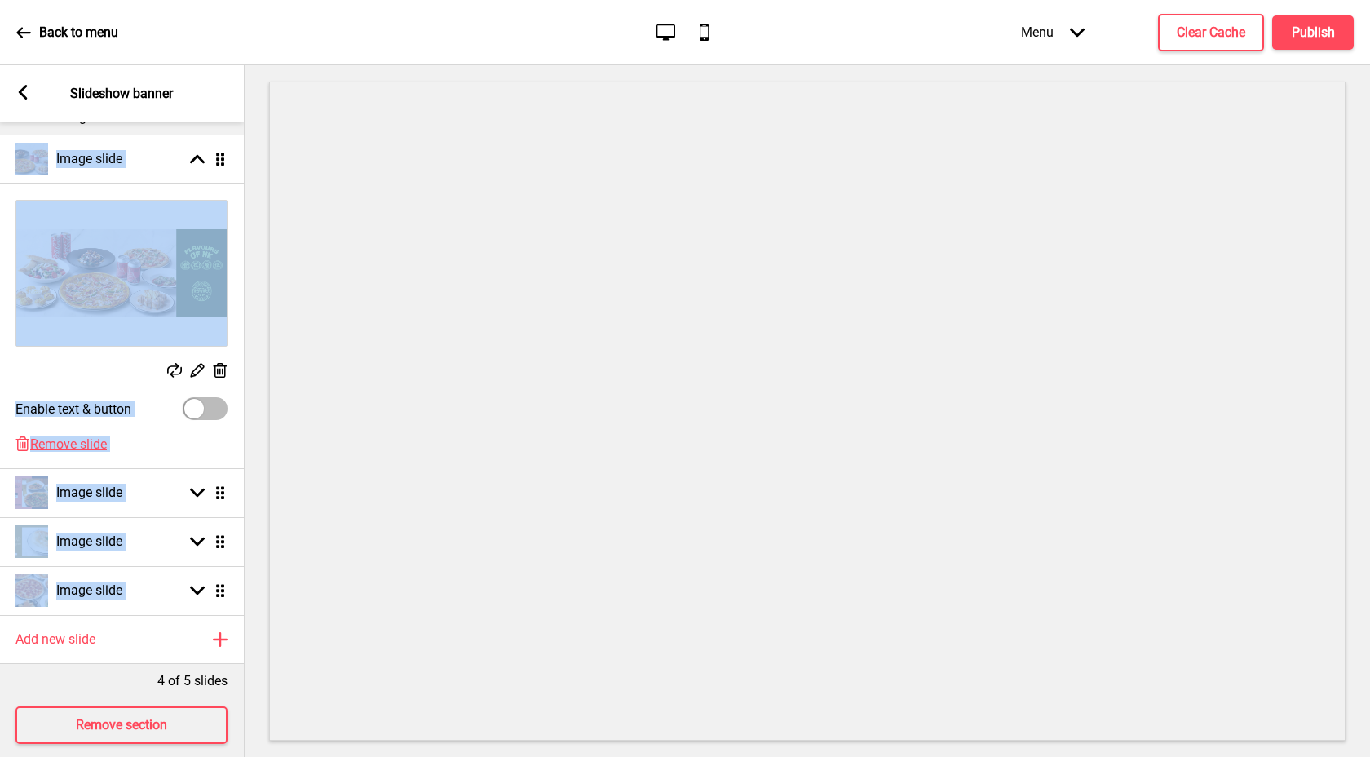
scroll to position [246, 0]
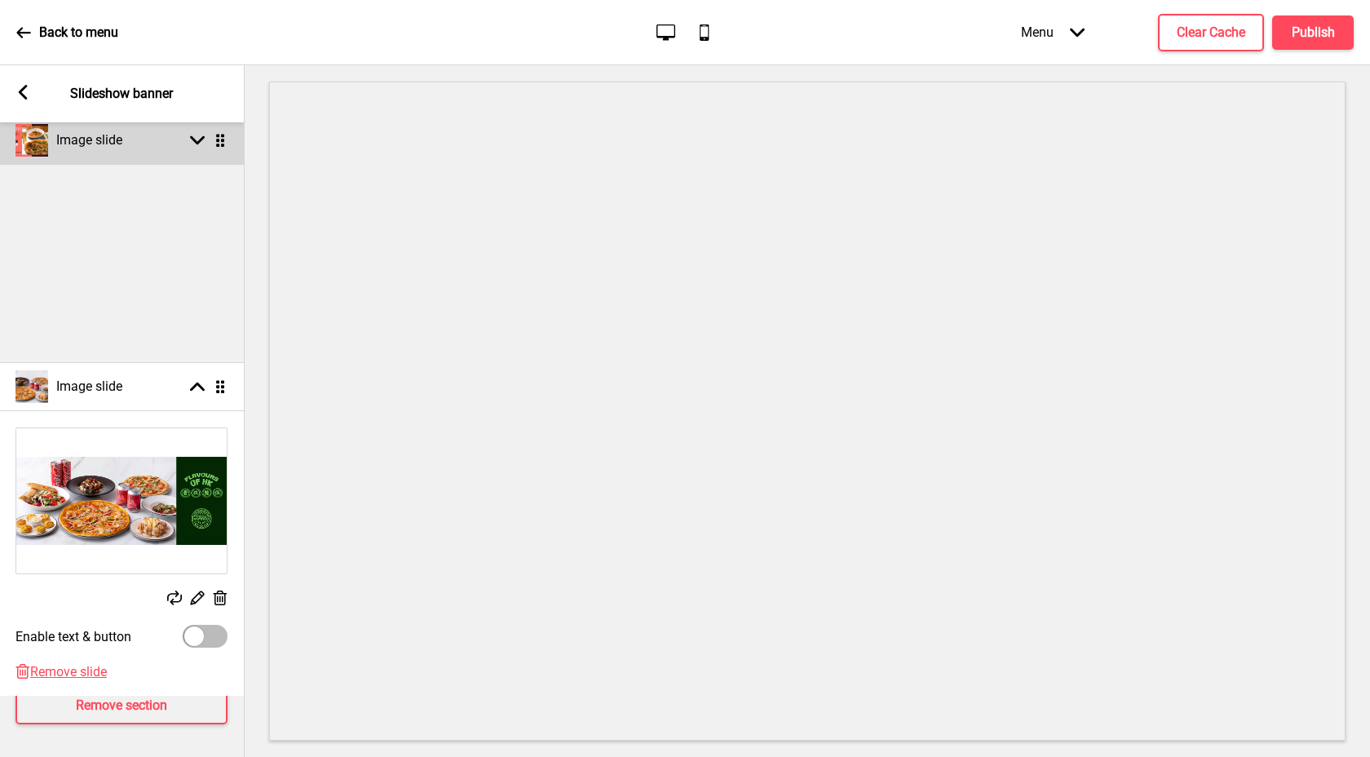
drag, startPoint x: 224, startPoint y: 130, endPoint x: 167, endPoint y: 388, distance: 264.6
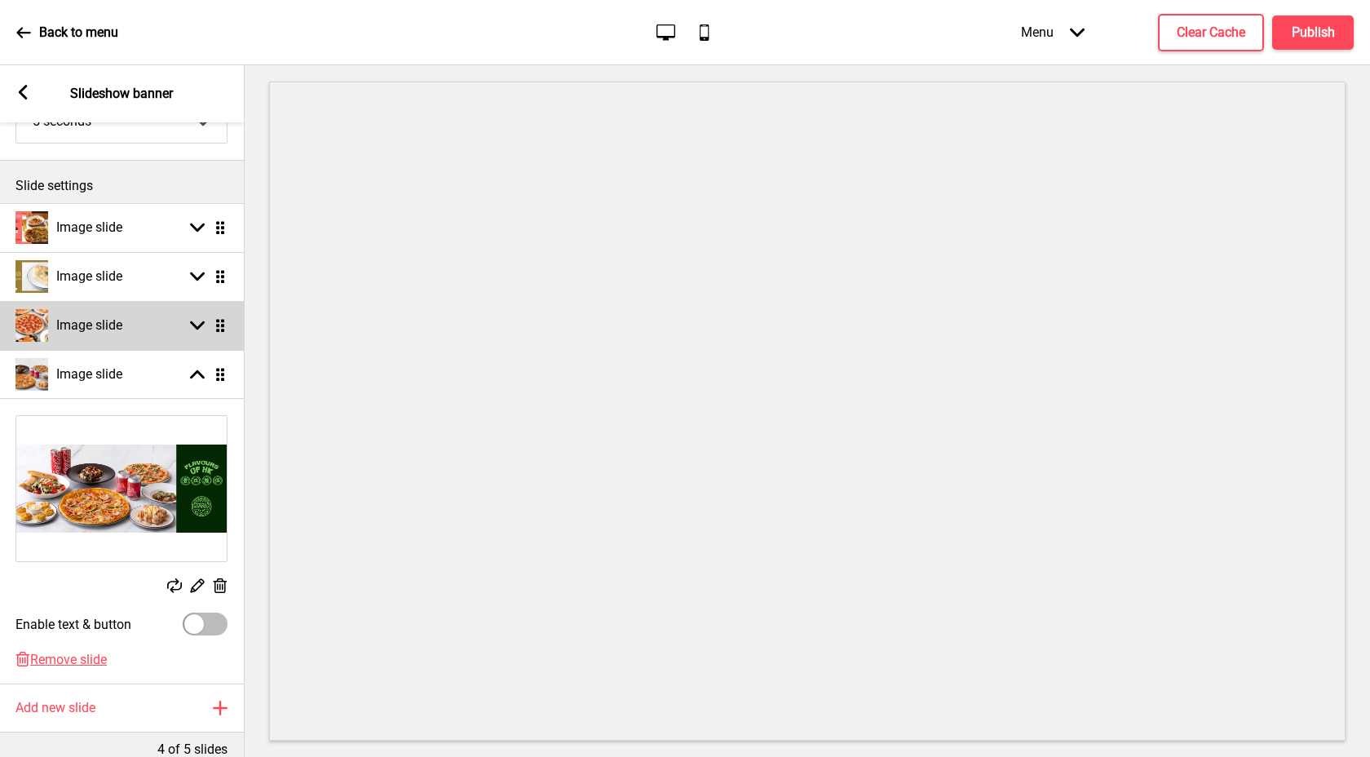
scroll to position [124, 0]
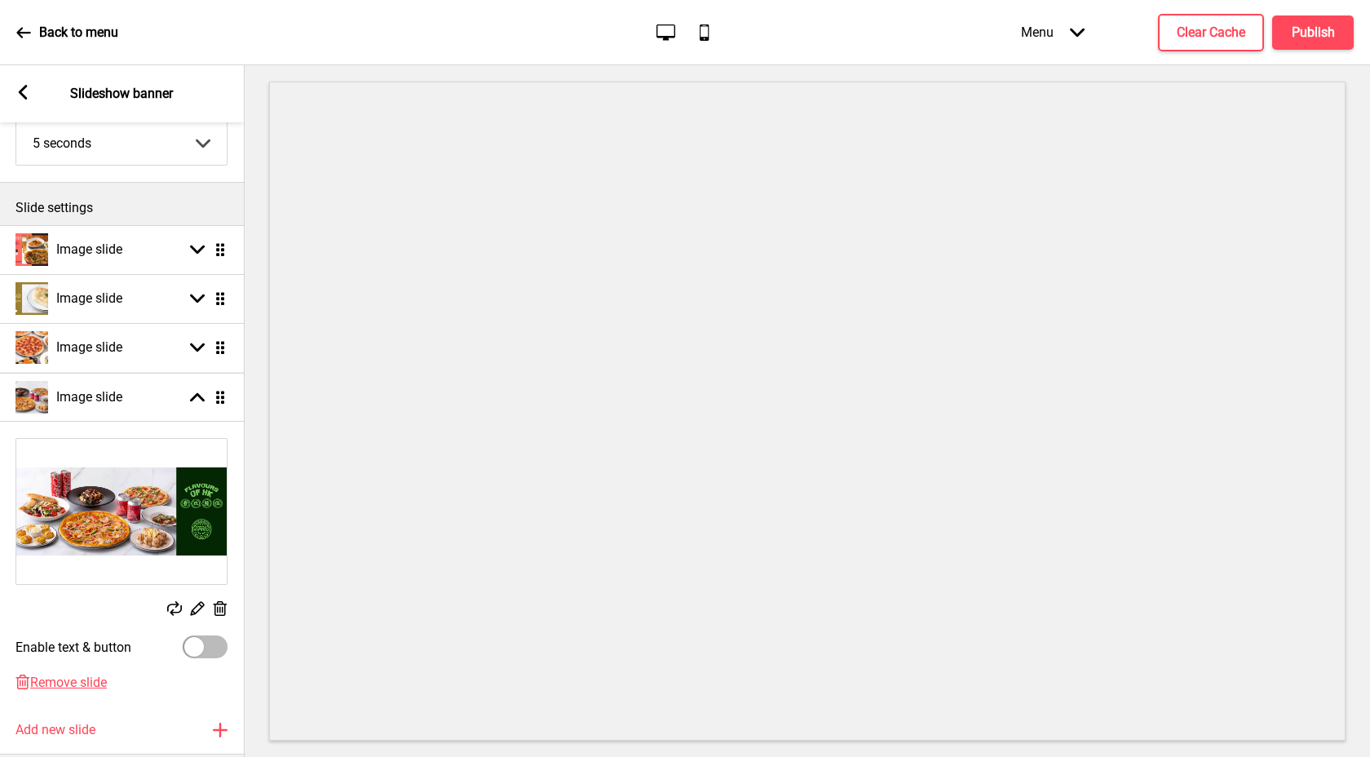
click at [213, 390] on ul "Image slide Arrow down Drag Image slide Arrow down Drag Image slide Arrow down …" at bounding box center [121, 465] width 245 height 480
click at [197, 393] on icon at bounding box center [197, 396] width 15 height 9
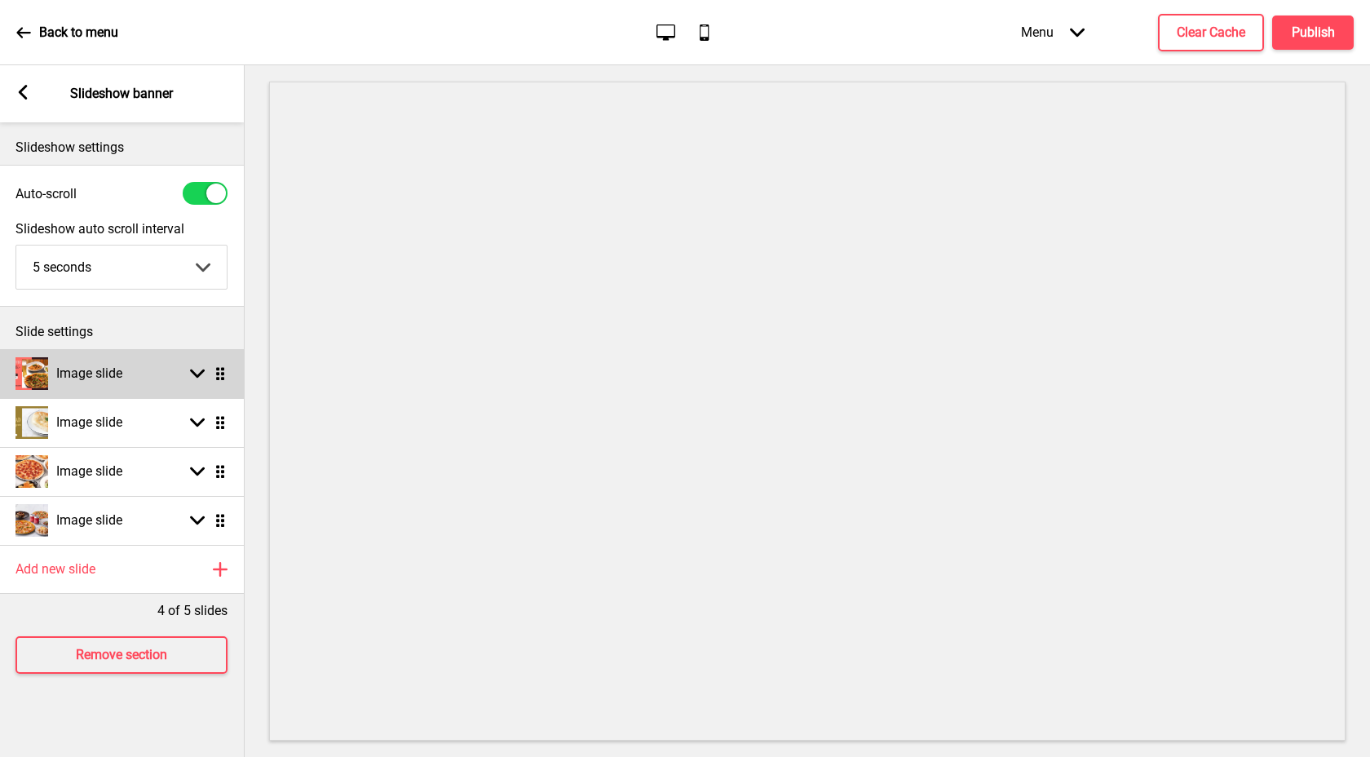
scroll to position [0, 0]
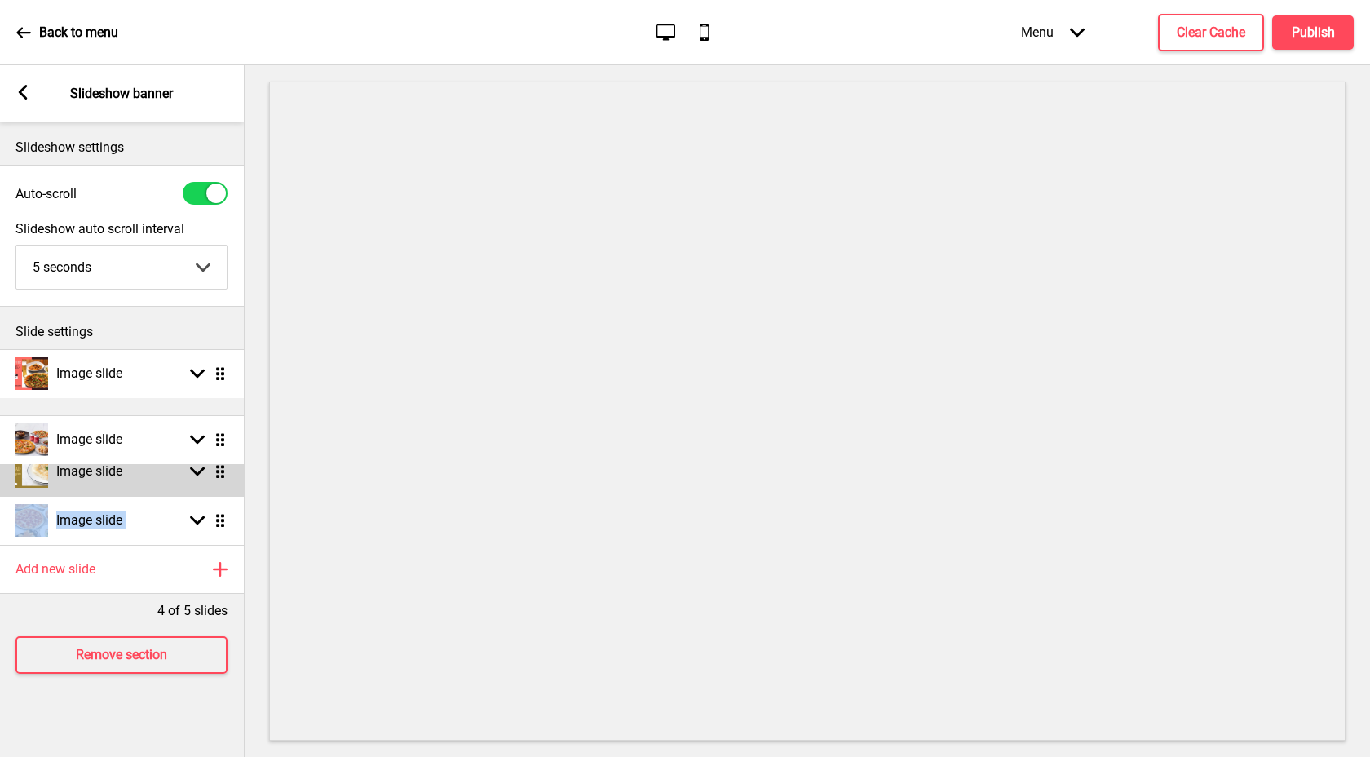
drag, startPoint x: 219, startPoint y: 517, endPoint x: 229, endPoint y: 436, distance: 81.3
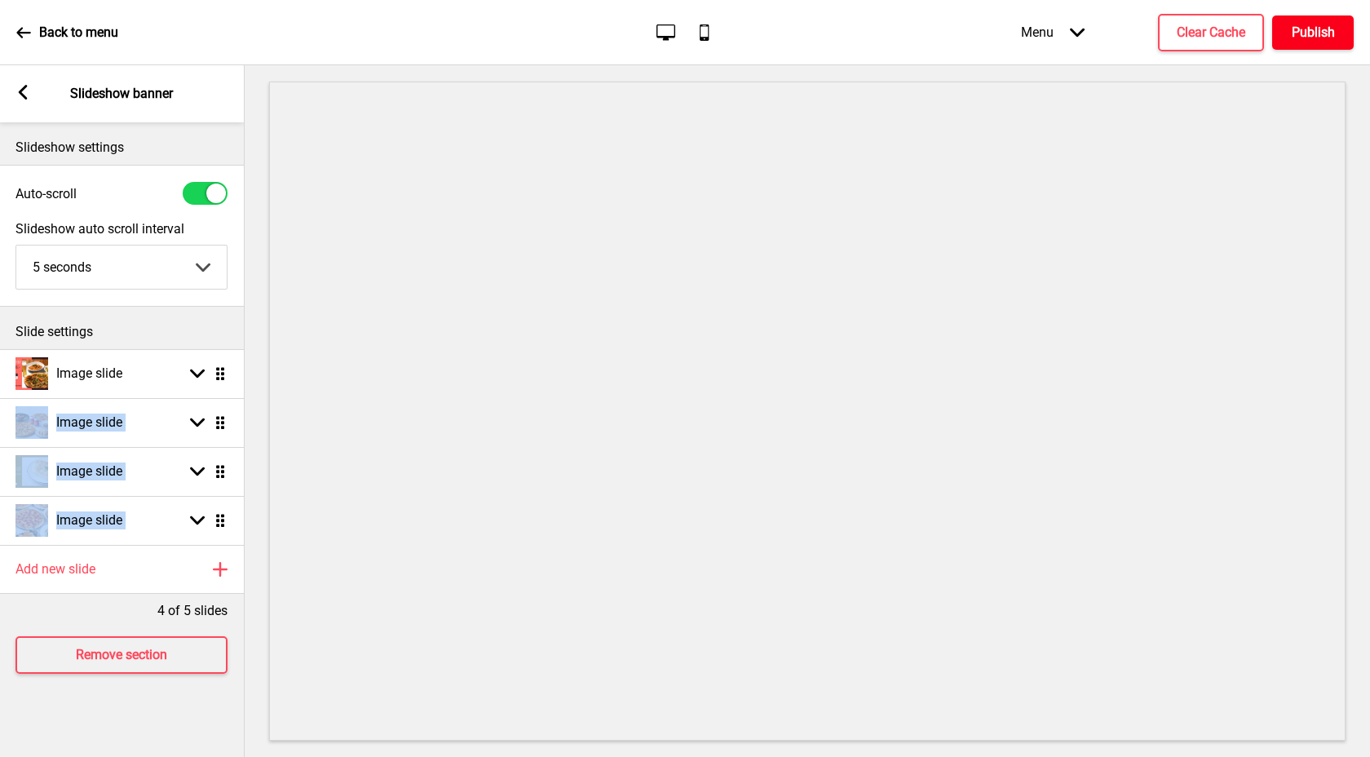
click at [1337, 43] on button "Publish" at bounding box center [1314, 32] width 82 height 34
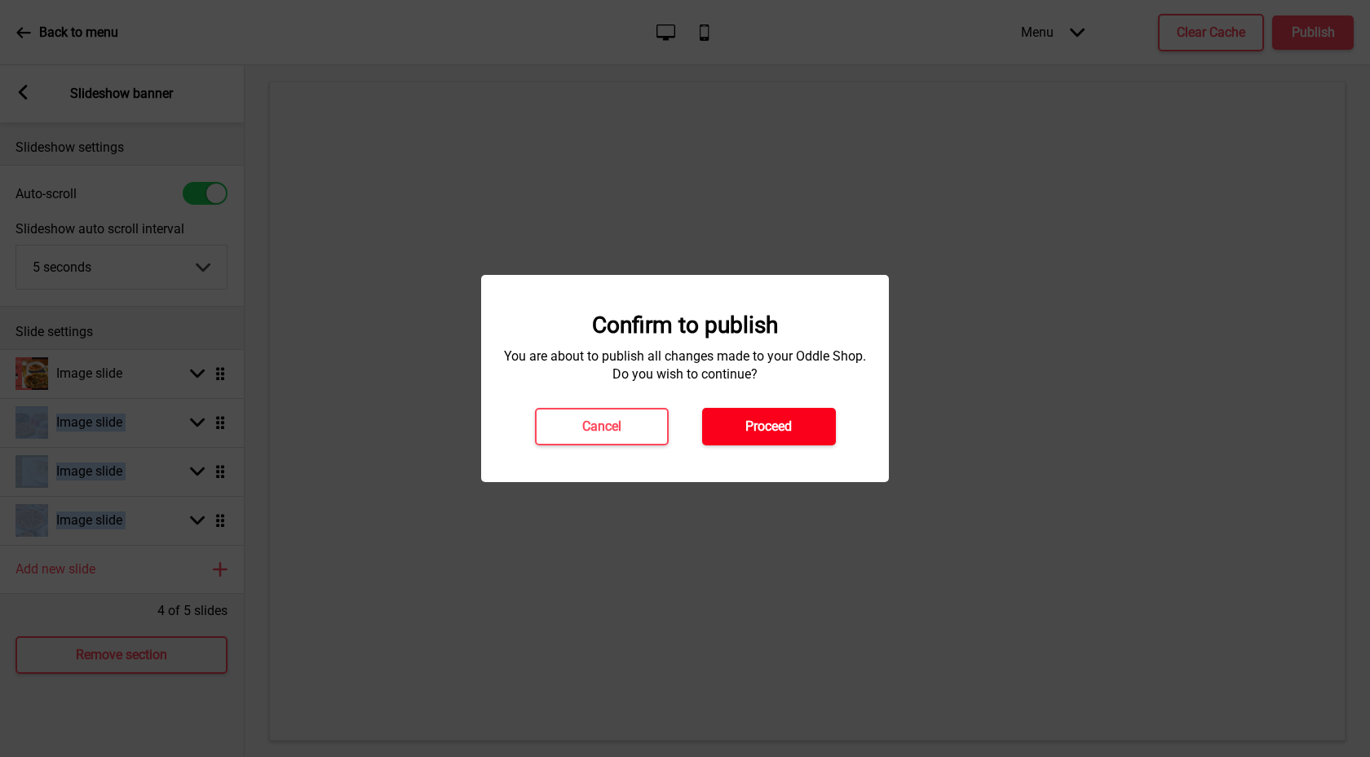
click at [738, 430] on button "Proceed" at bounding box center [769, 427] width 134 height 38
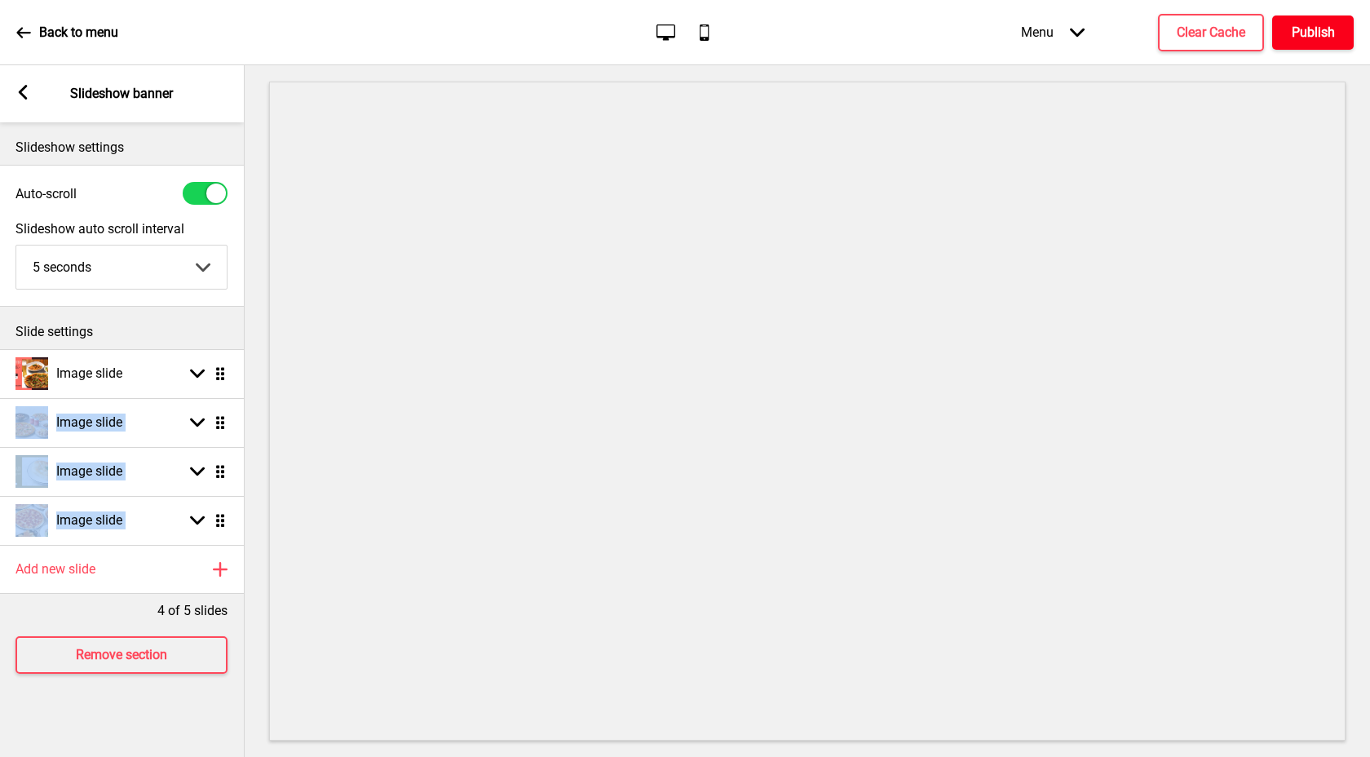
click at [1299, 24] on h4 "Publish" at bounding box center [1313, 33] width 43 height 18
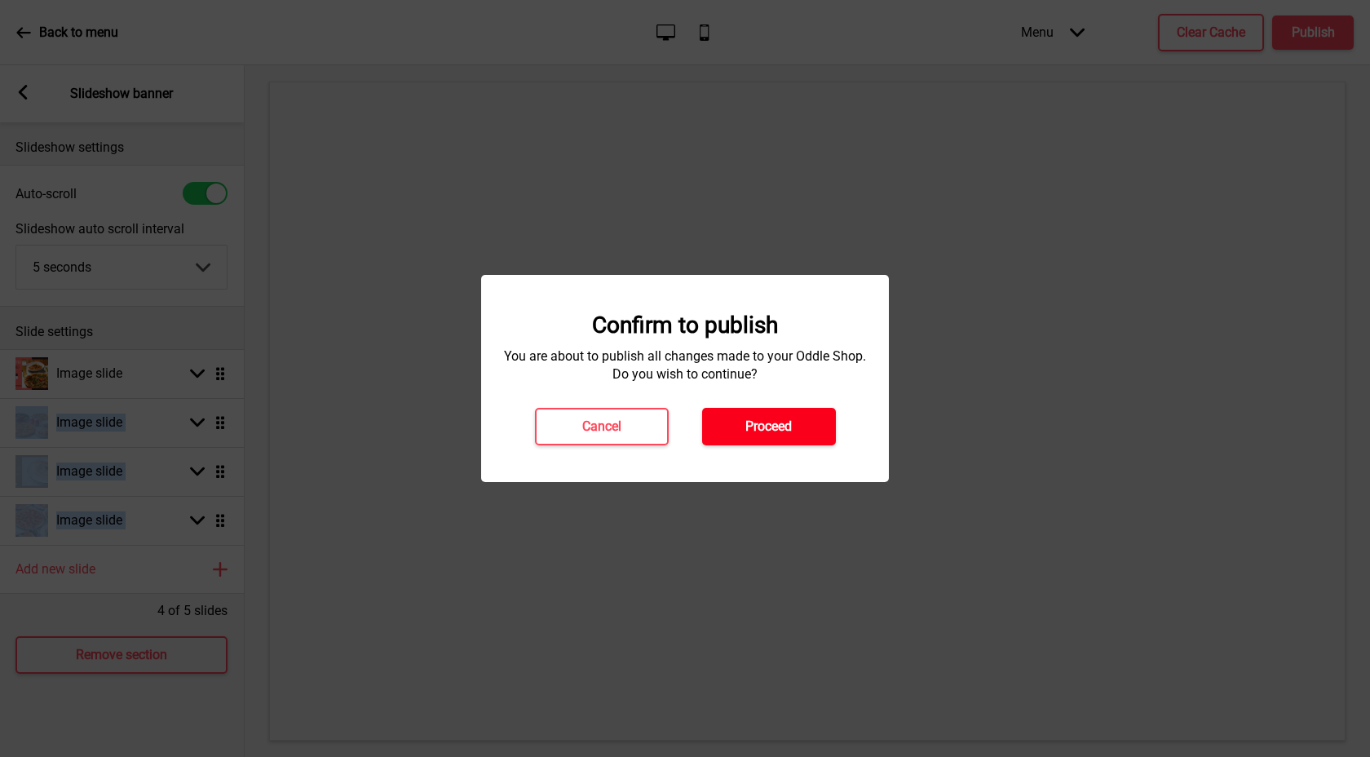
click at [770, 419] on h4 "Proceed" at bounding box center [769, 427] width 46 height 18
